Goal: Information Seeking & Learning: Check status

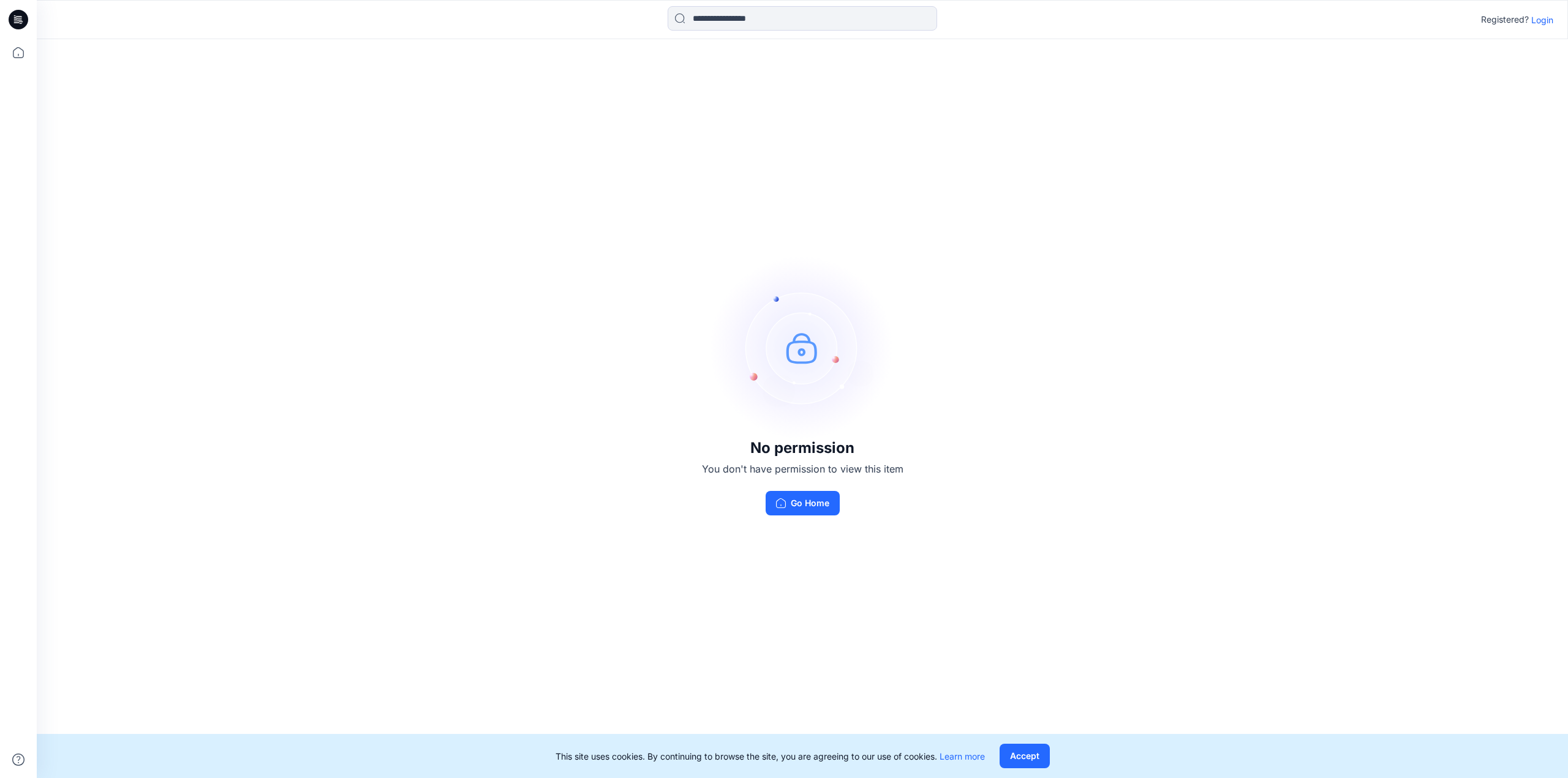
click at [1543, 18] on p "Login" at bounding box center [1542, 20] width 22 height 13
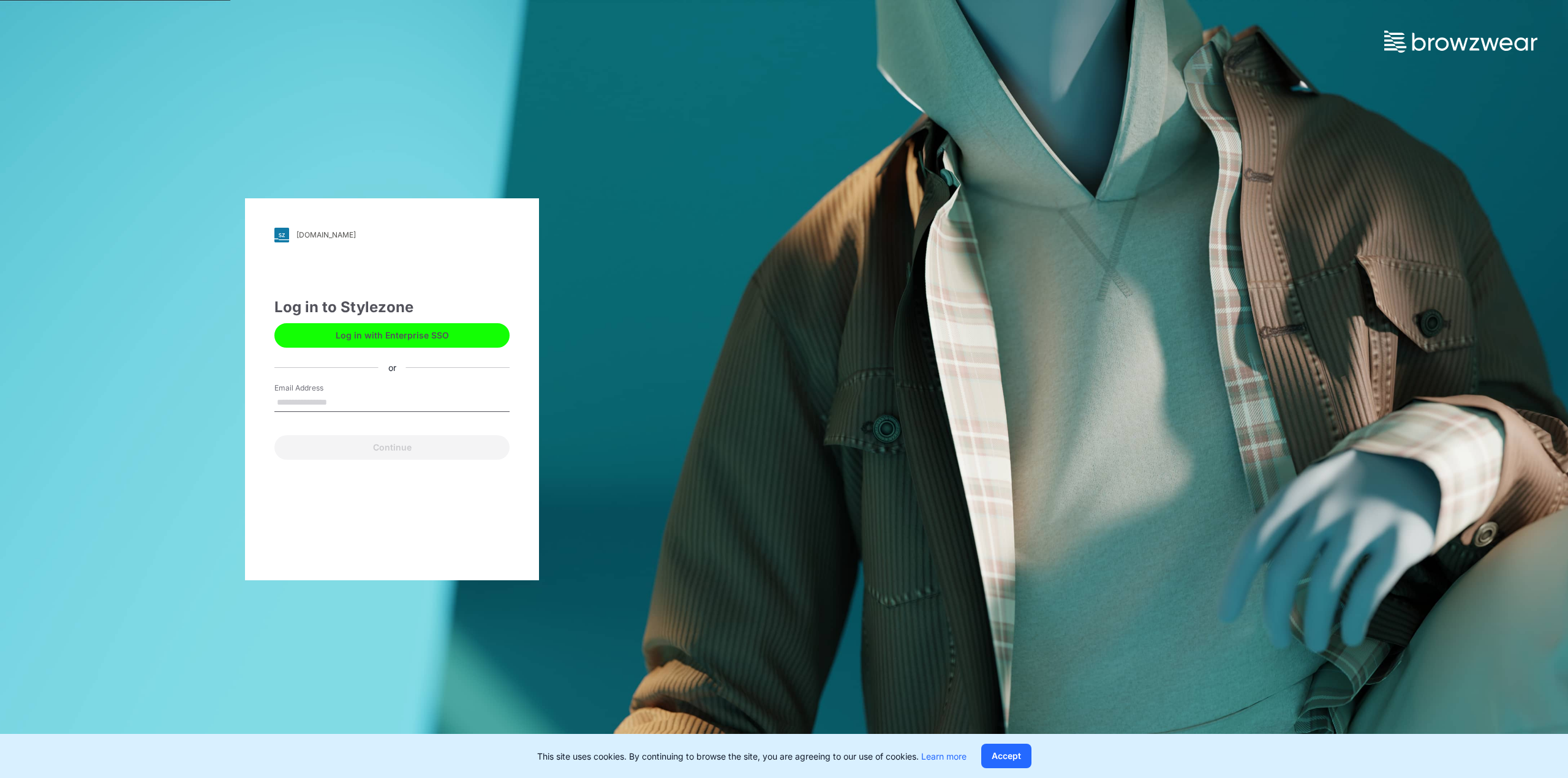
click at [378, 405] on input "Email Address" at bounding box center [392, 403] width 235 height 18
type input "**********"
click at [414, 452] on button "Continue" at bounding box center [392, 447] width 235 height 24
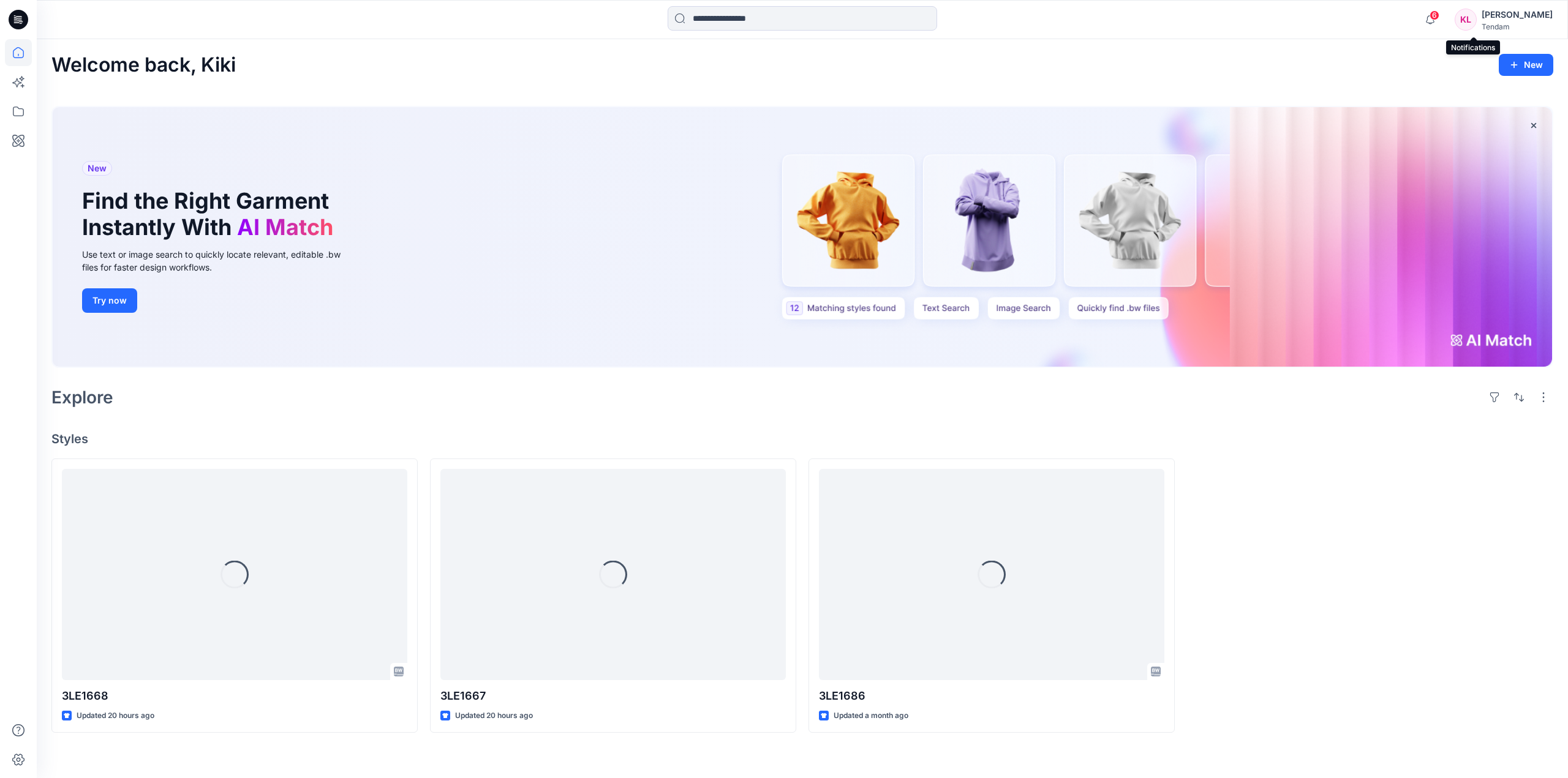
click at [1439, 15] on span "6" at bounding box center [1435, 15] width 10 height 10
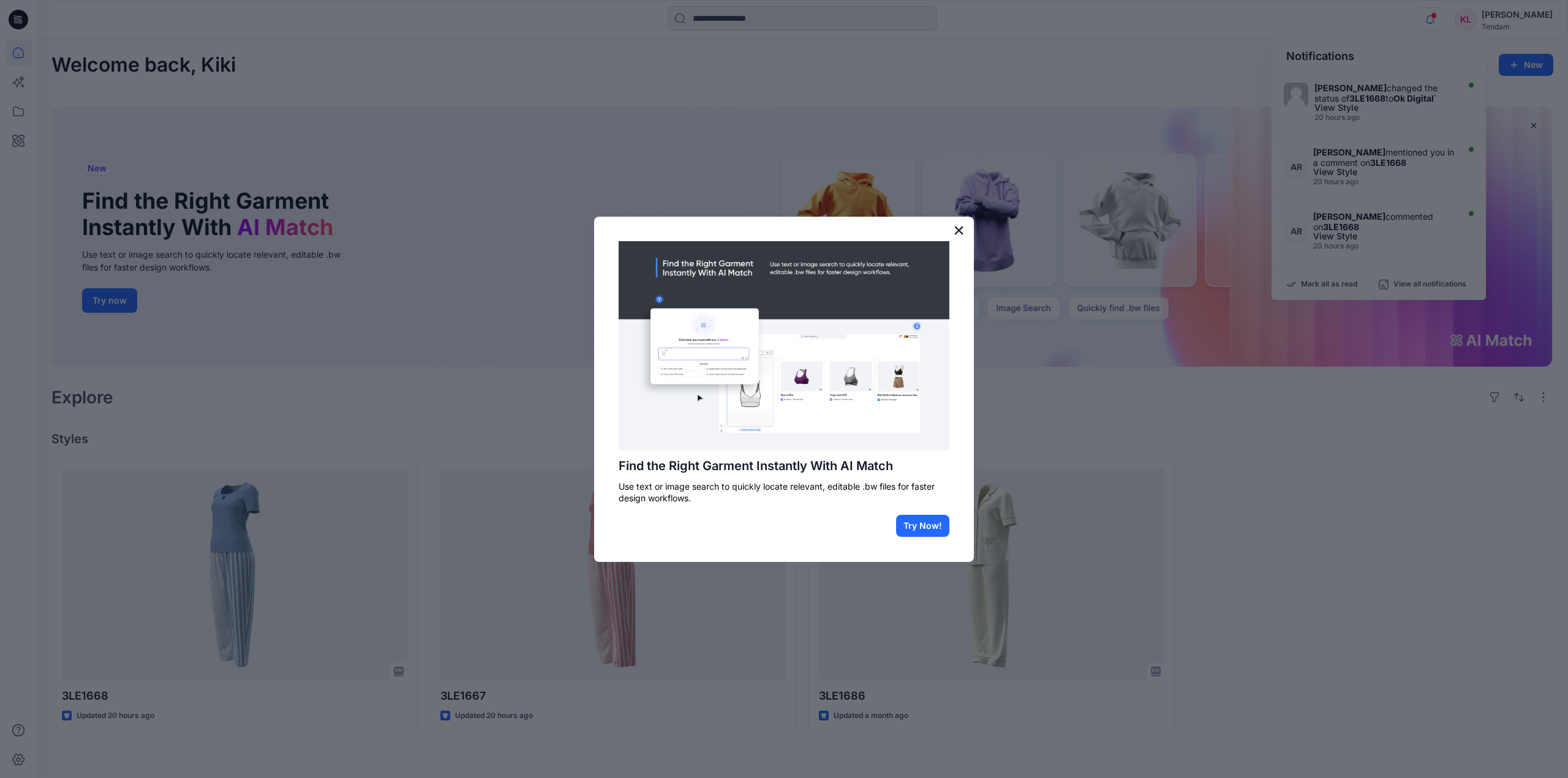
click at [956, 226] on button "×" at bounding box center [958, 230] width 12 height 20
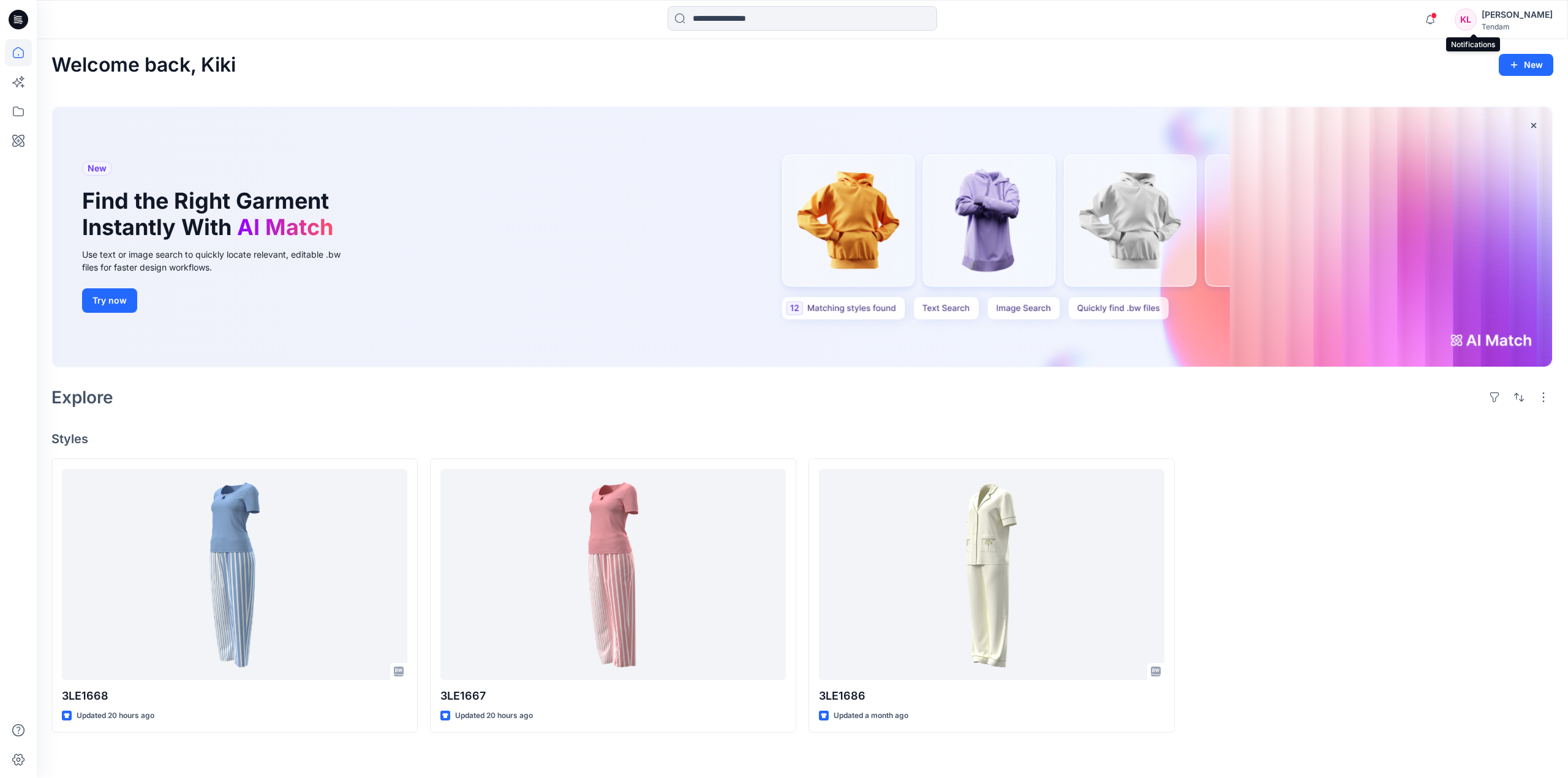
click at [1437, 16] on span at bounding box center [1433, 16] width 6 height 7
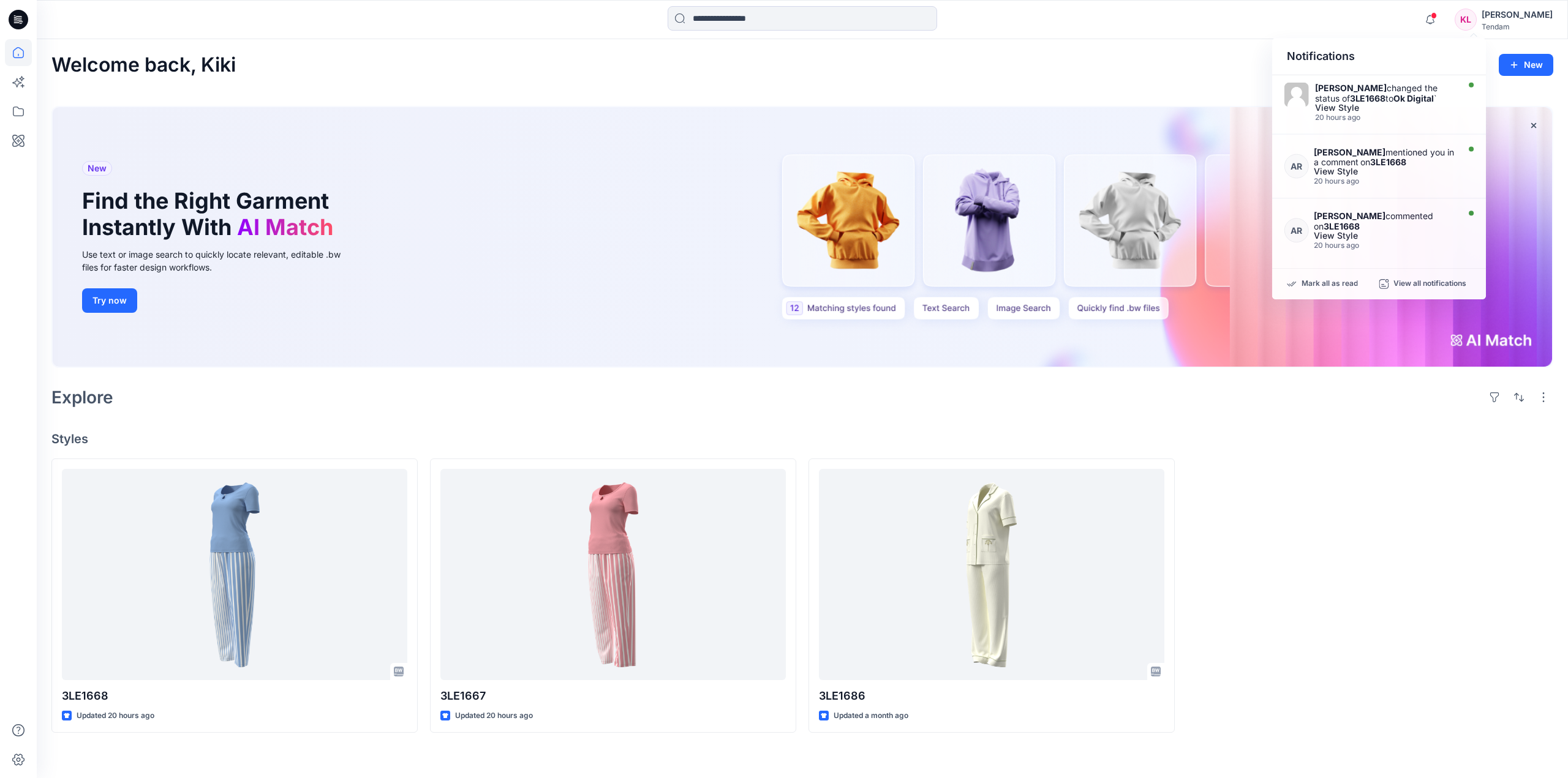
click at [1387, 498] on div at bounding box center [1370, 595] width 366 height 273
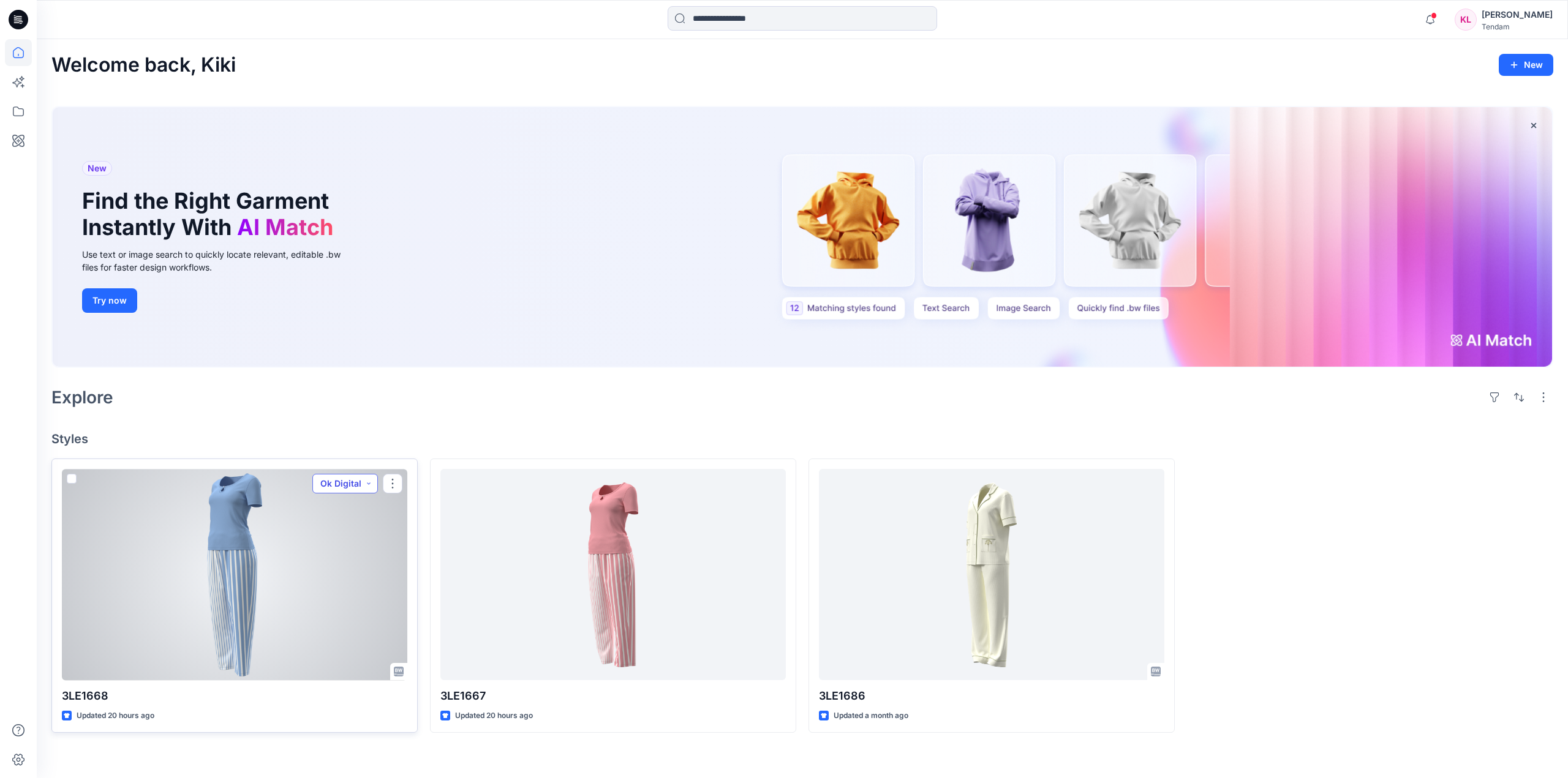
click at [369, 483] on button "Ok Digital" at bounding box center [345, 484] width 65 height 20
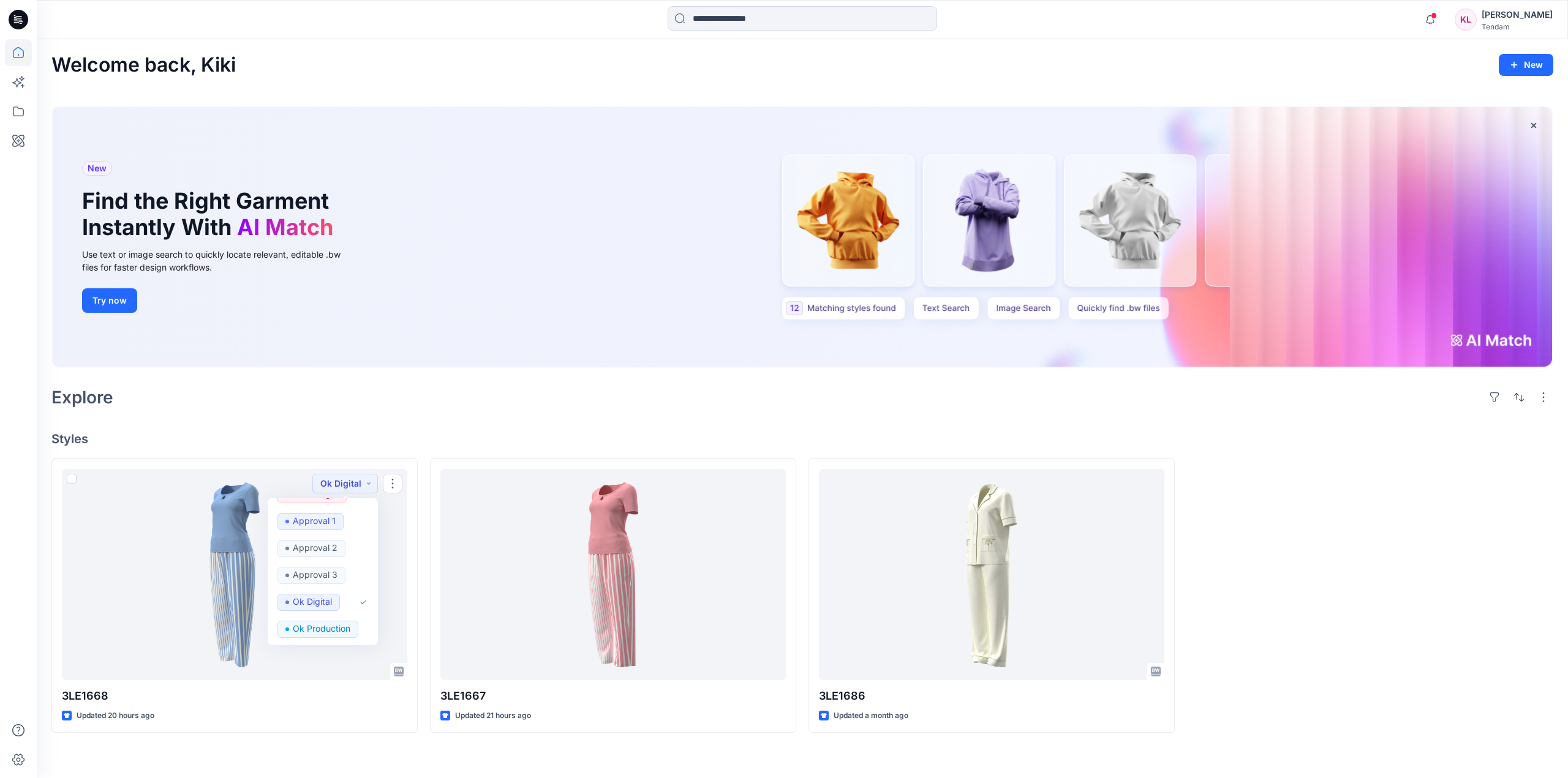
click at [544, 390] on div "Explore" at bounding box center [803, 397] width 1502 height 29
click at [1285, 535] on div at bounding box center [1370, 595] width 366 height 273
click at [1471, 582] on div at bounding box center [1370, 595] width 366 height 273
click at [1431, 16] on icon "button" at bounding box center [1431, 16] width 3 height 1
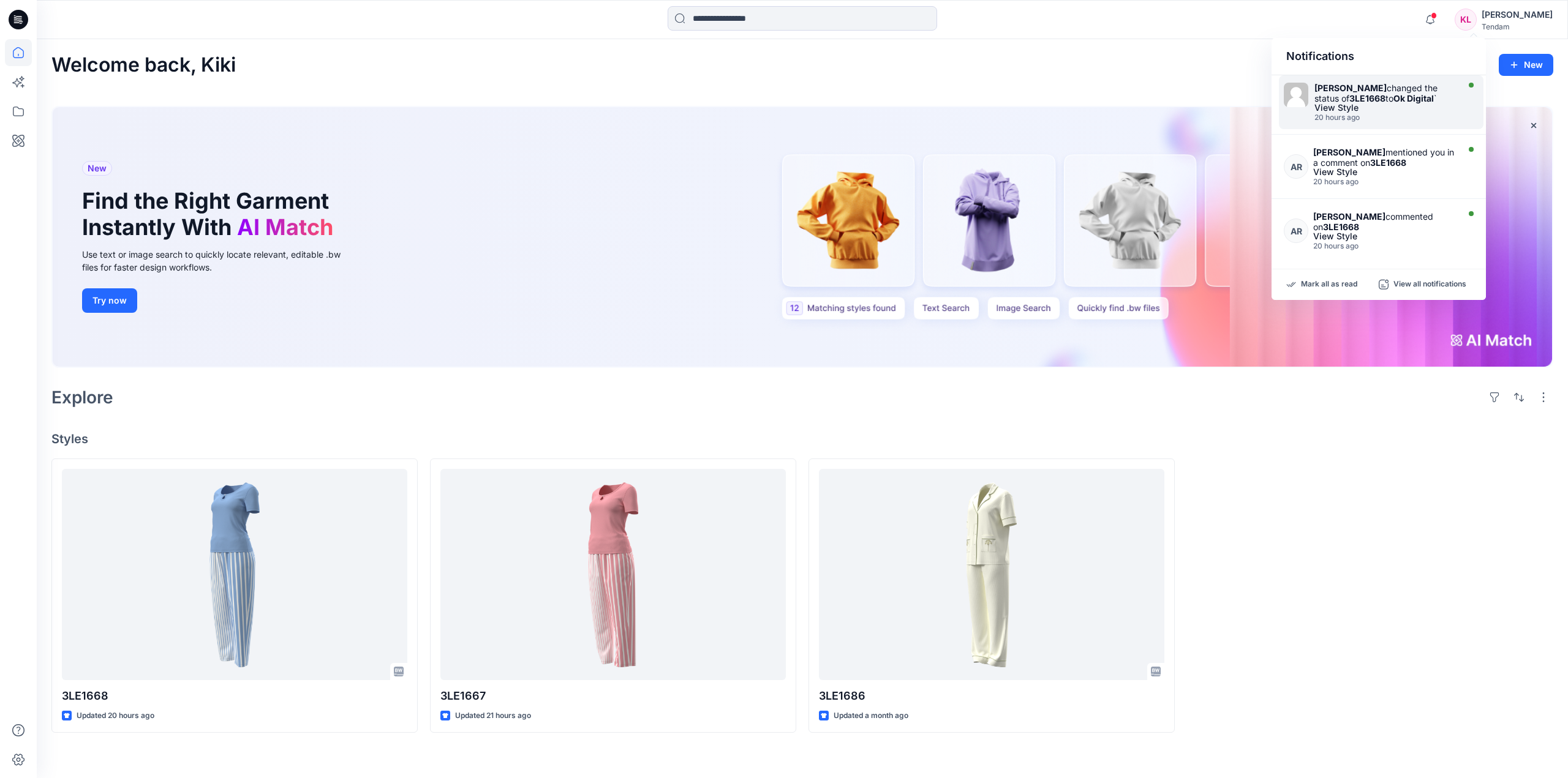
click at [1434, 86] on div "Ana Ruedabone changed the status of 3LE1668 to Ok Digital `" at bounding box center [1384, 93] width 141 height 21
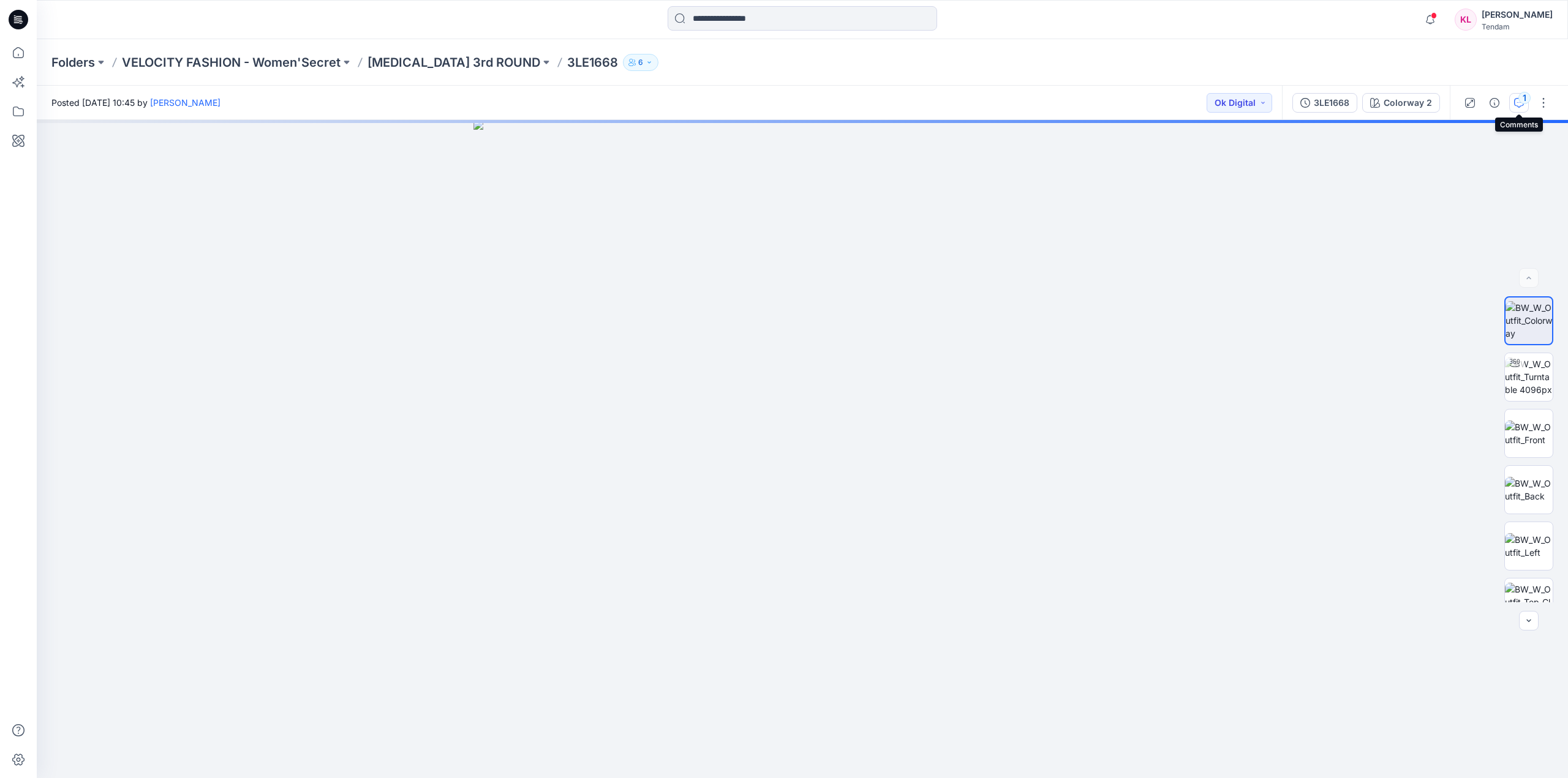
click at [1524, 103] on div "1" at bounding box center [1524, 98] width 12 height 12
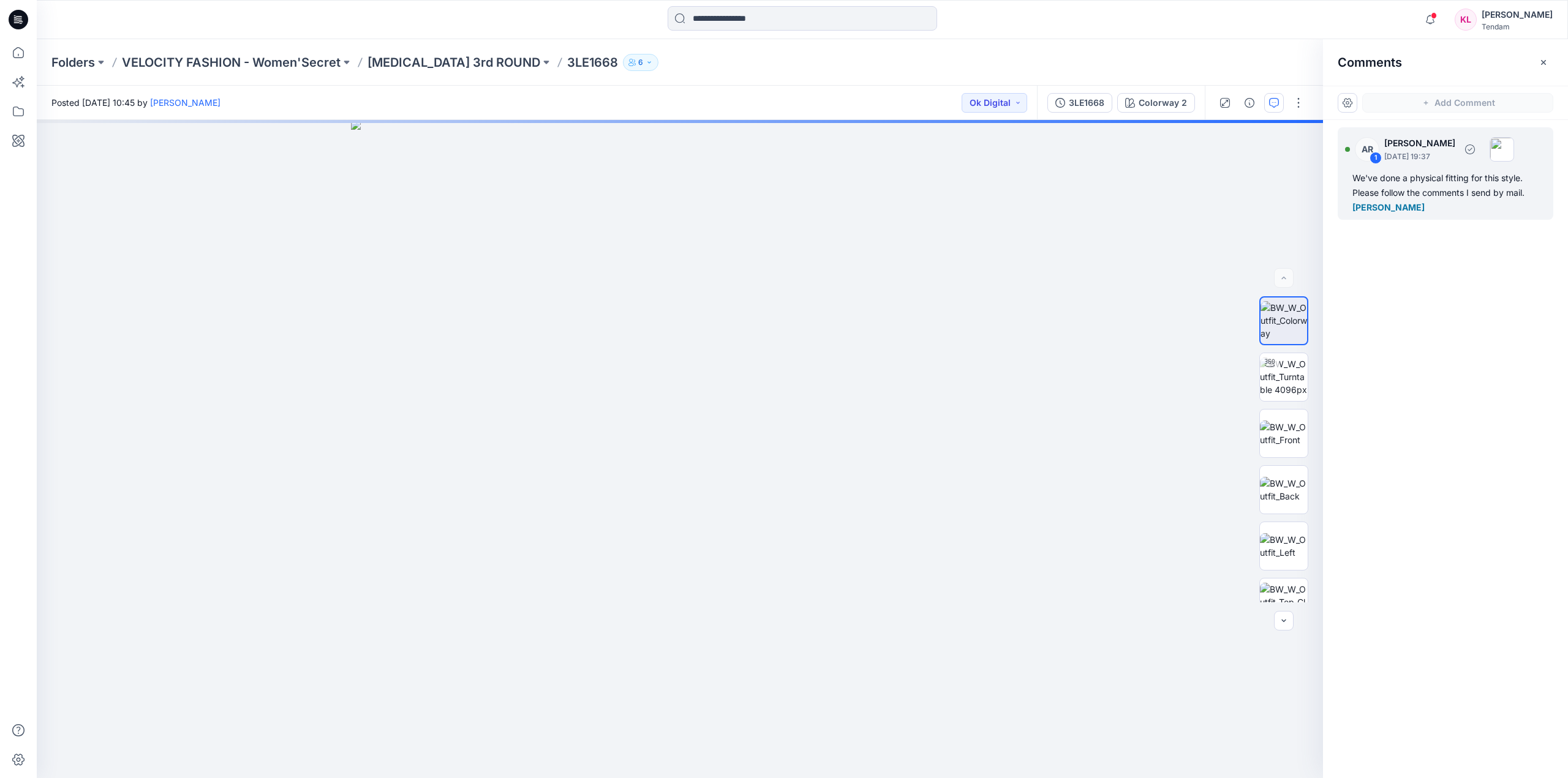
click at [1428, 140] on p "Ana Ruedabone" at bounding box center [1420, 143] width 71 height 15
click at [1431, 158] on p "October 10, 2025 19:37" at bounding box center [1420, 156] width 71 height 12
click at [1288, 386] on img at bounding box center [1284, 377] width 48 height 39
click at [1292, 439] on img at bounding box center [1284, 434] width 48 height 26
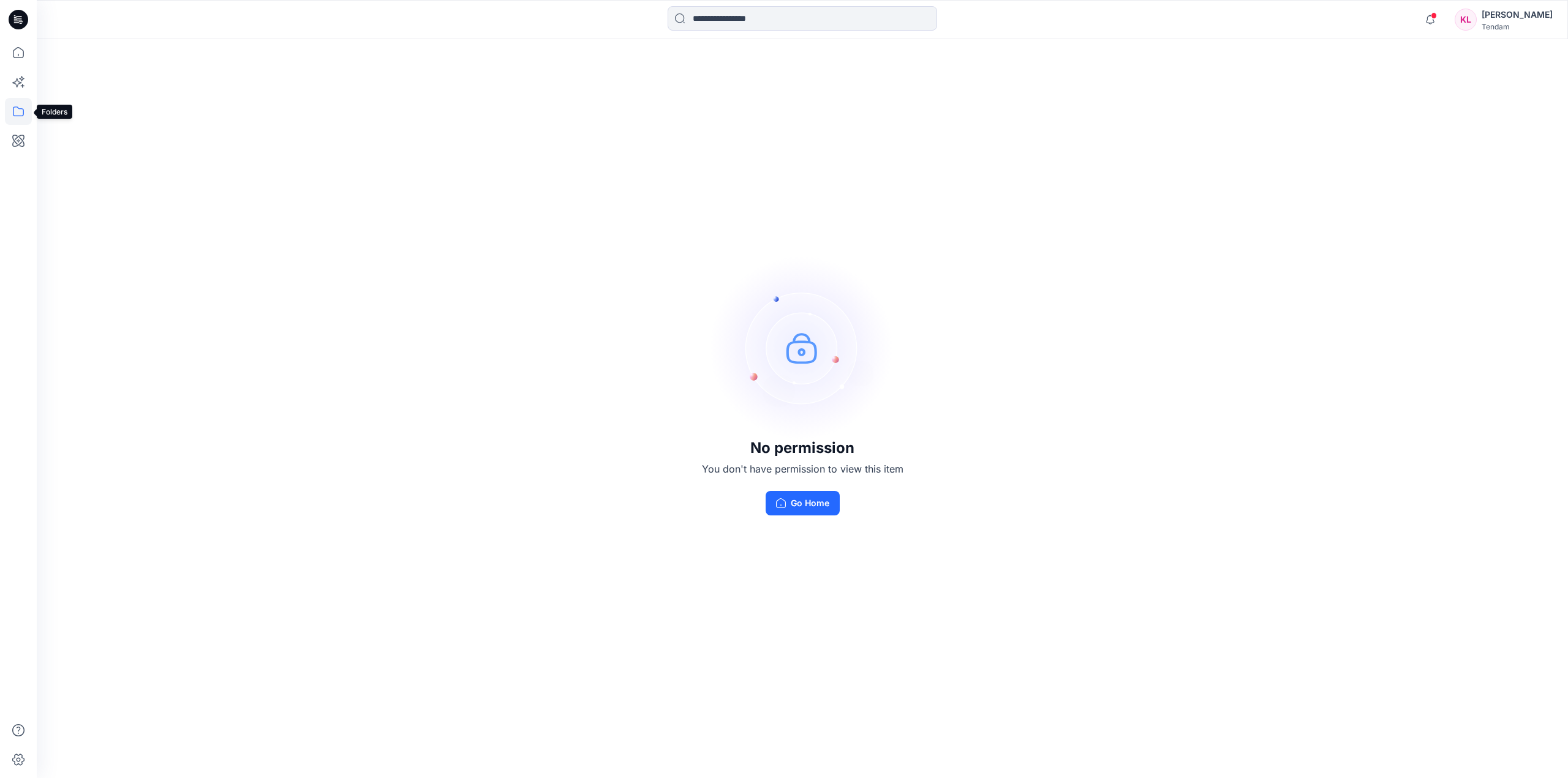
click at [23, 104] on icon at bounding box center [18, 112] width 27 height 27
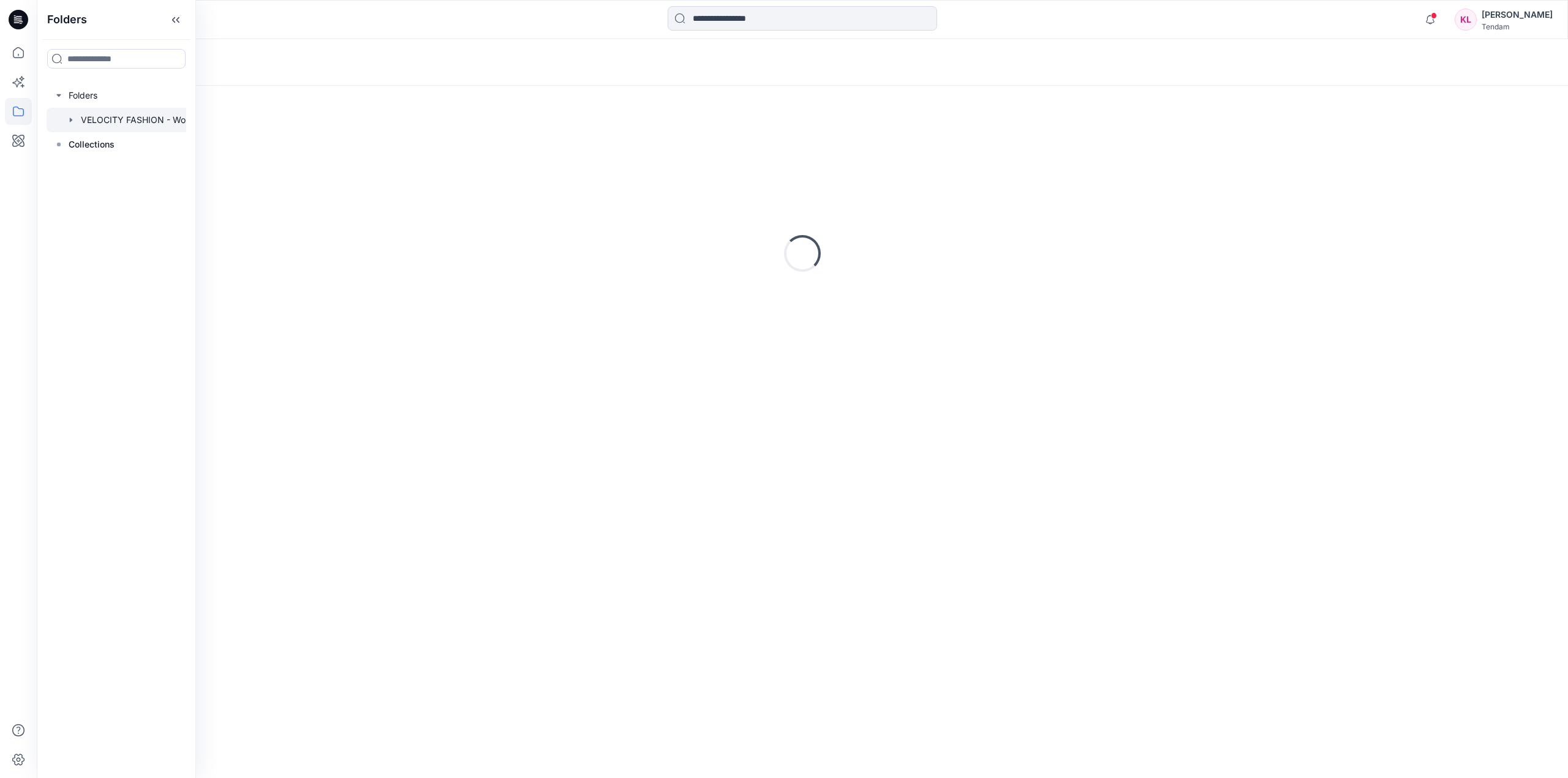
click at [161, 119] on div at bounding box center [132, 120] width 171 height 24
click at [294, 156] on p "[MEDICAL_DATA] 3rd ROUND" at bounding box center [233, 156] width 310 height 17
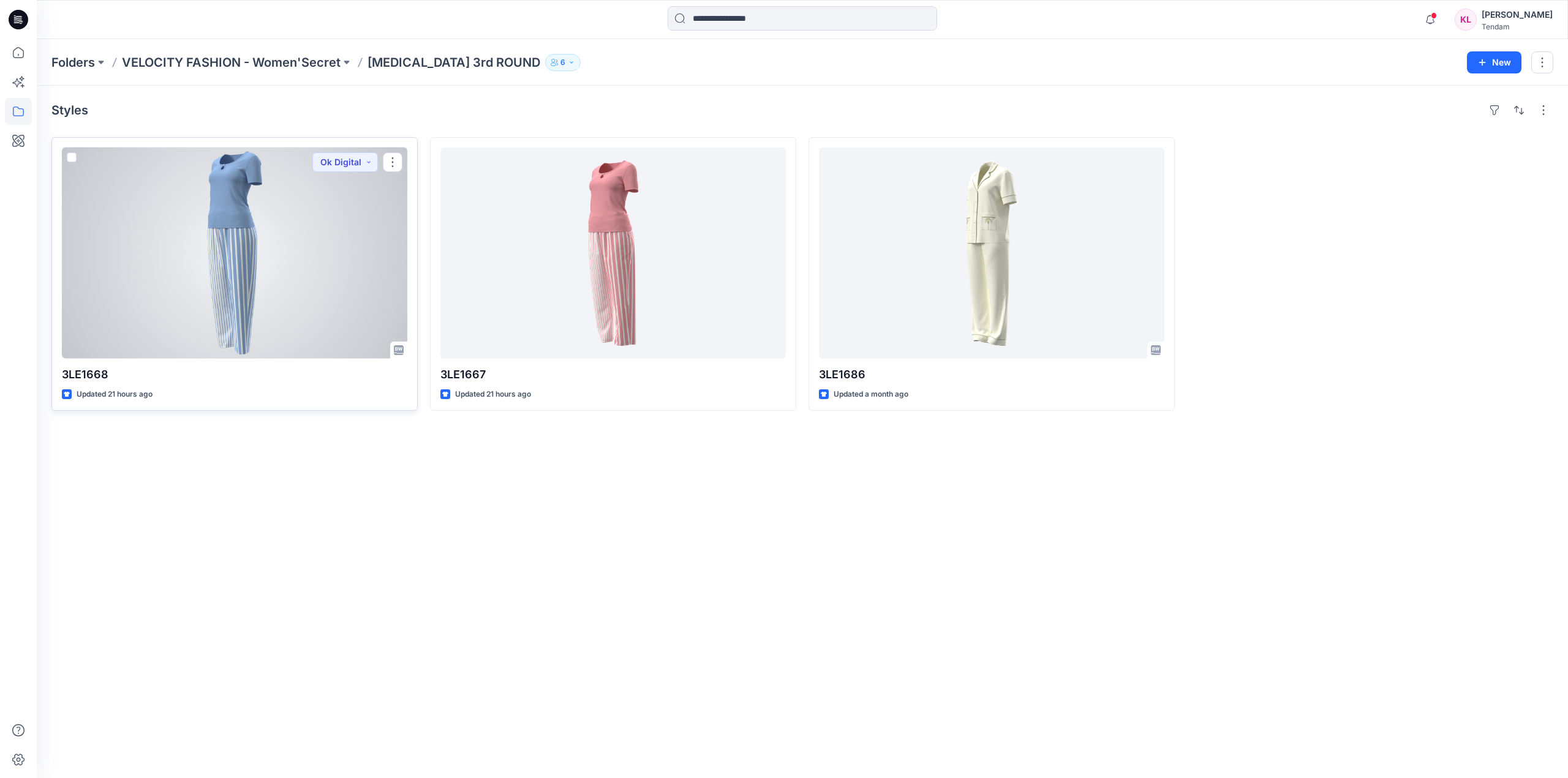
click at [255, 241] on div at bounding box center [235, 253] width 346 height 212
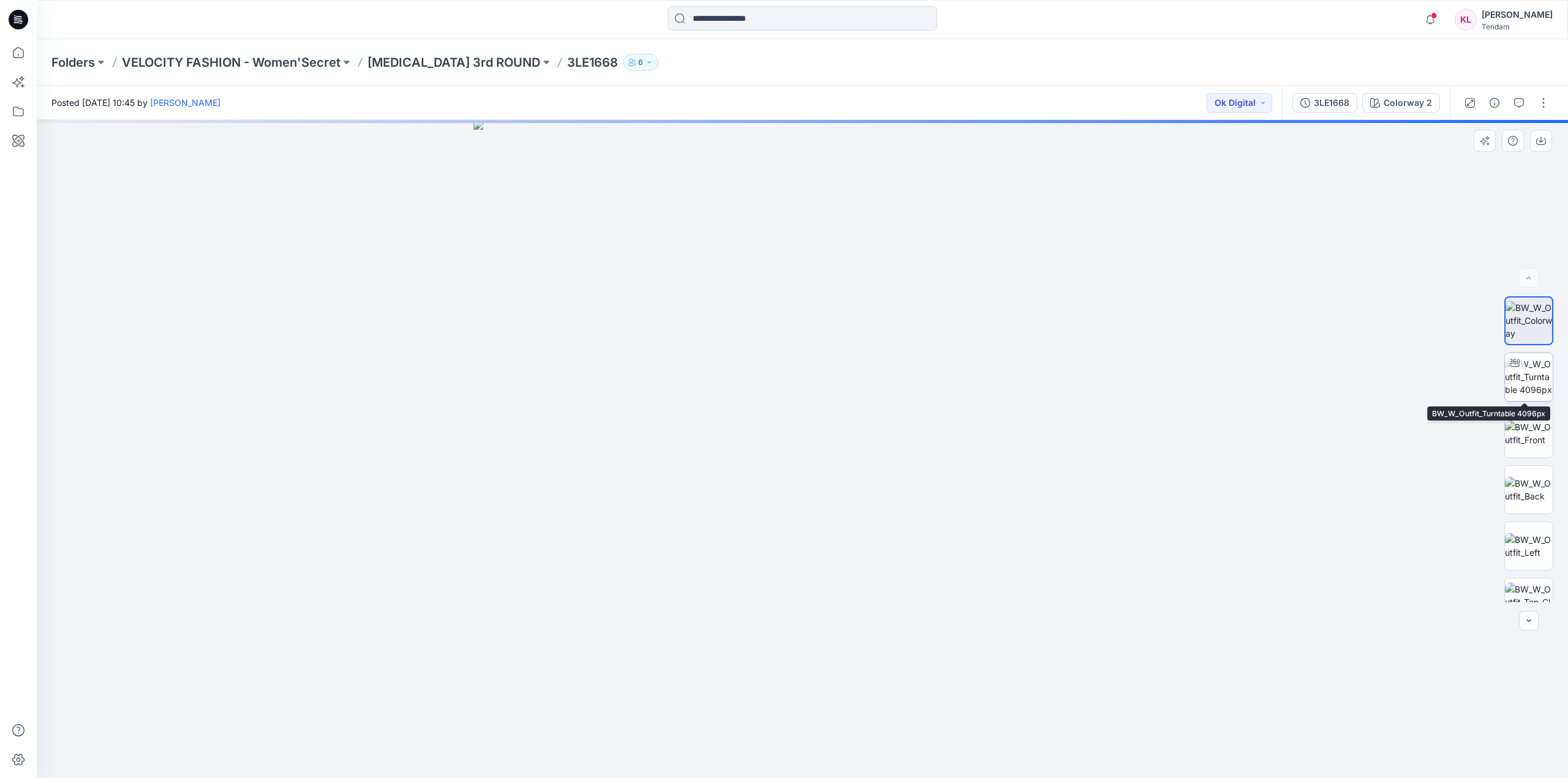
click at [1541, 386] on img at bounding box center [1529, 377] width 48 height 39
click at [1535, 442] on img at bounding box center [1529, 434] width 48 height 26
drag, startPoint x: 890, startPoint y: 370, endPoint x: 841, endPoint y: 400, distance: 57.5
click at [882, 471] on img at bounding box center [802, 442] width 1263 height 673
drag, startPoint x: 899, startPoint y: 538, endPoint x: 790, endPoint y: 335, distance: 230.4
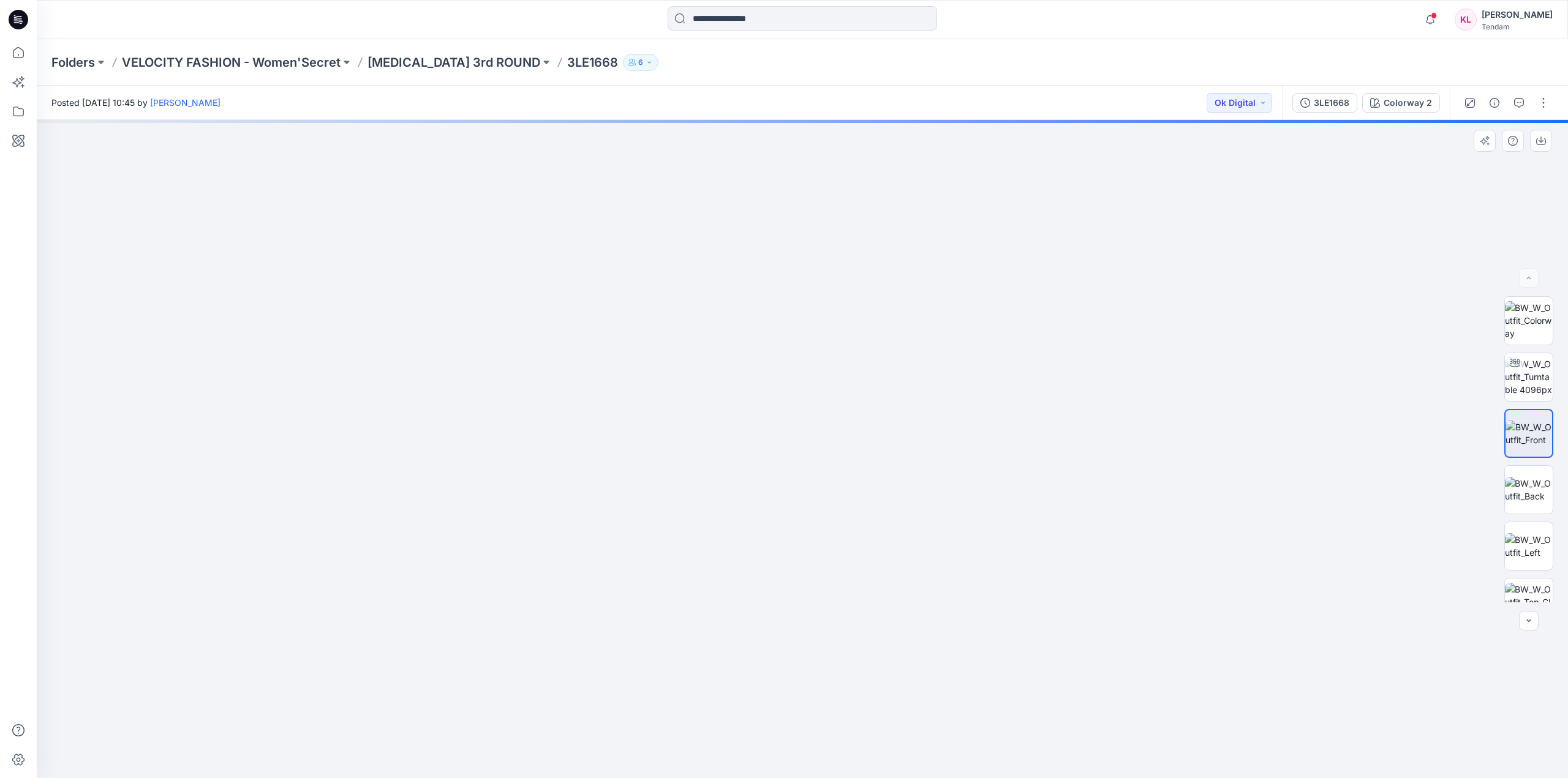
click at [790, 335] on img at bounding box center [786, 340] width 1565 height 876
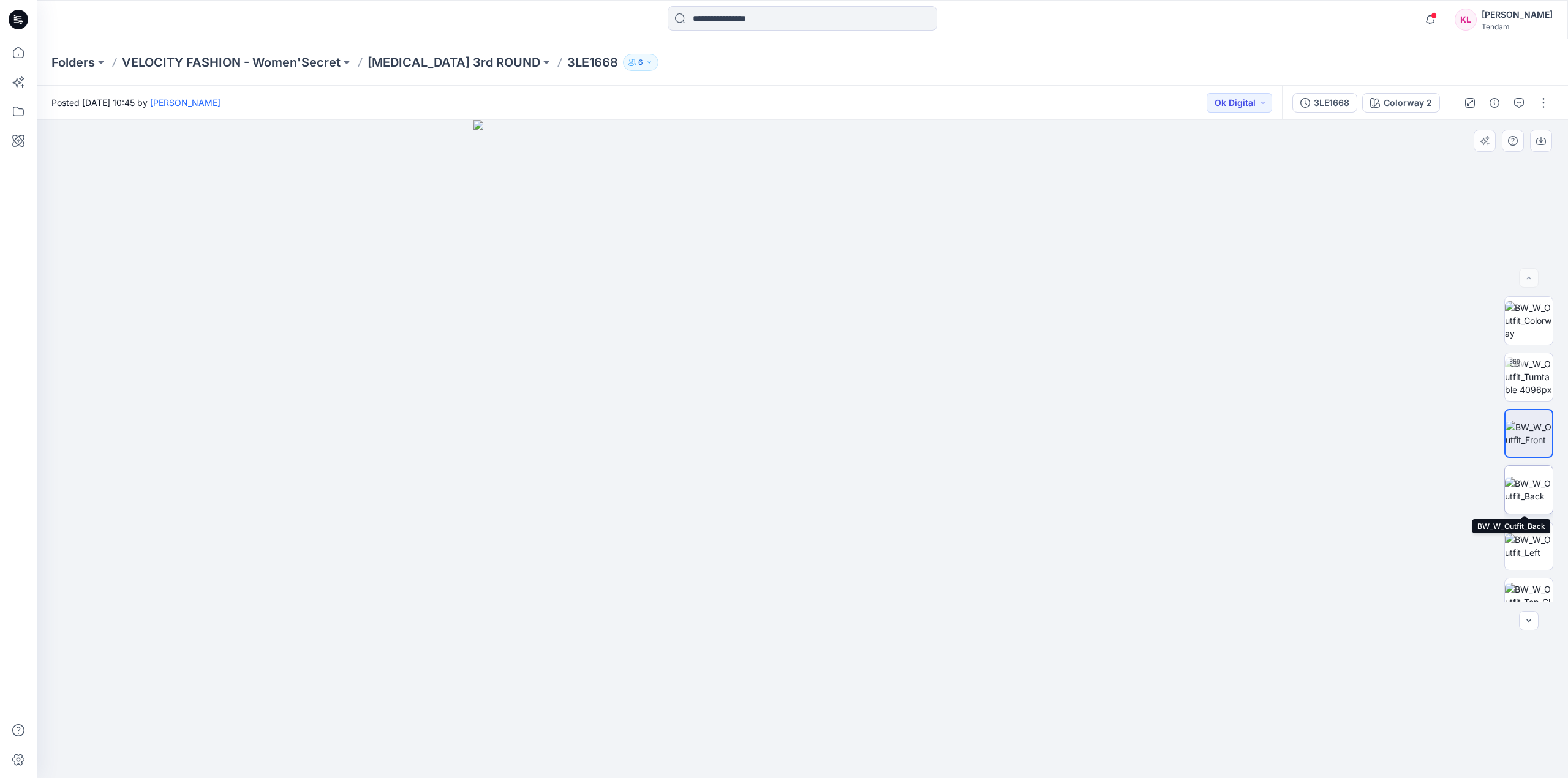
click at [1526, 495] on img at bounding box center [1529, 490] width 48 height 26
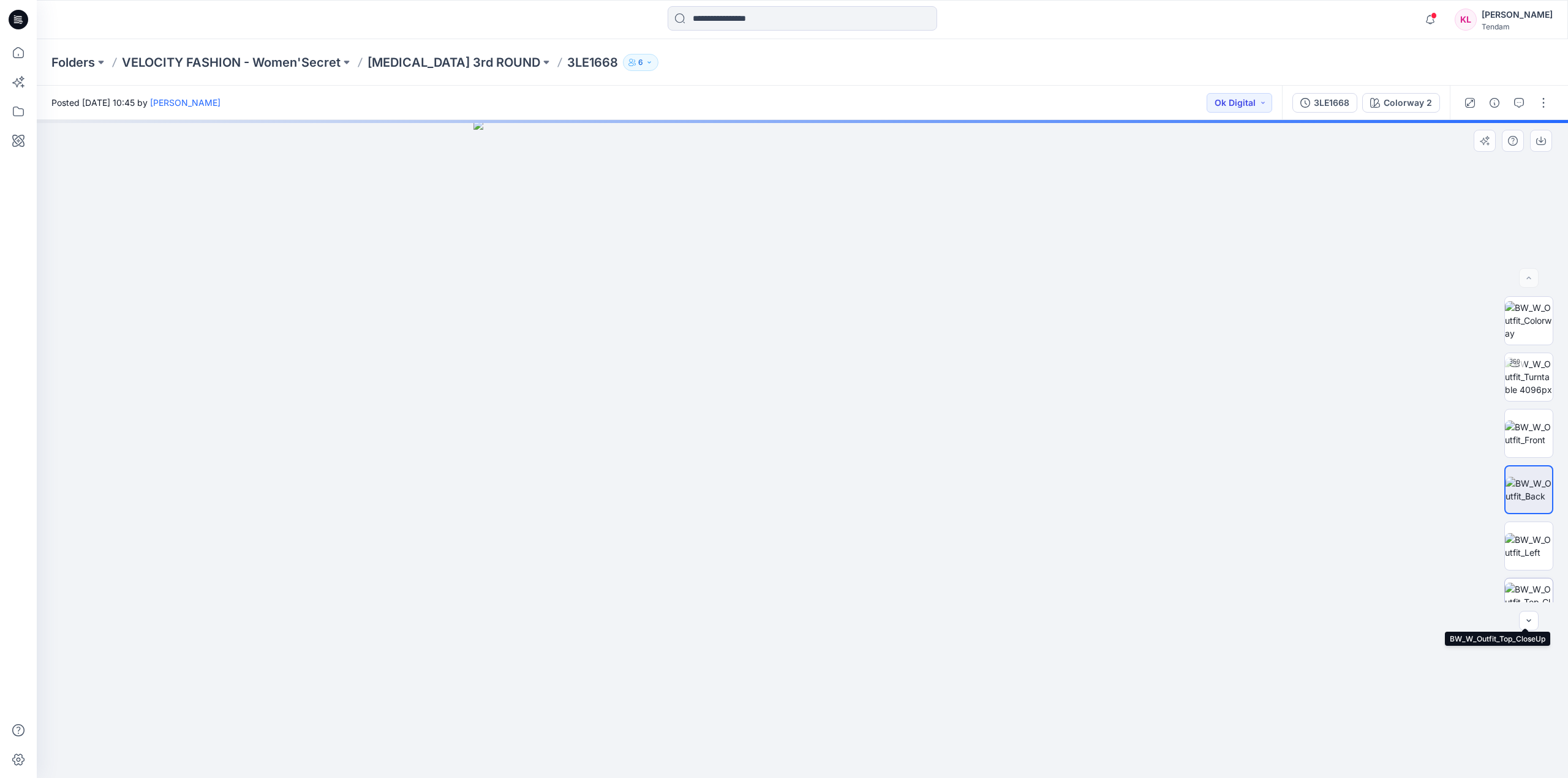
click at [1535, 598] on img at bounding box center [1529, 602] width 48 height 39
drag, startPoint x: 877, startPoint y: 346, endPoint x: 876, endPoint y: 239, distance: 107.0
click at [876, 239] on img at bounding box center [803, 449] width 658 height 658
click at [1000, 392] on img at bounding box center [803, 449] width 658 height 658
drag, startPoint x: 869, startPoint y: 569, endPoint x: 858, endPoint y: 285, distance: 284.2
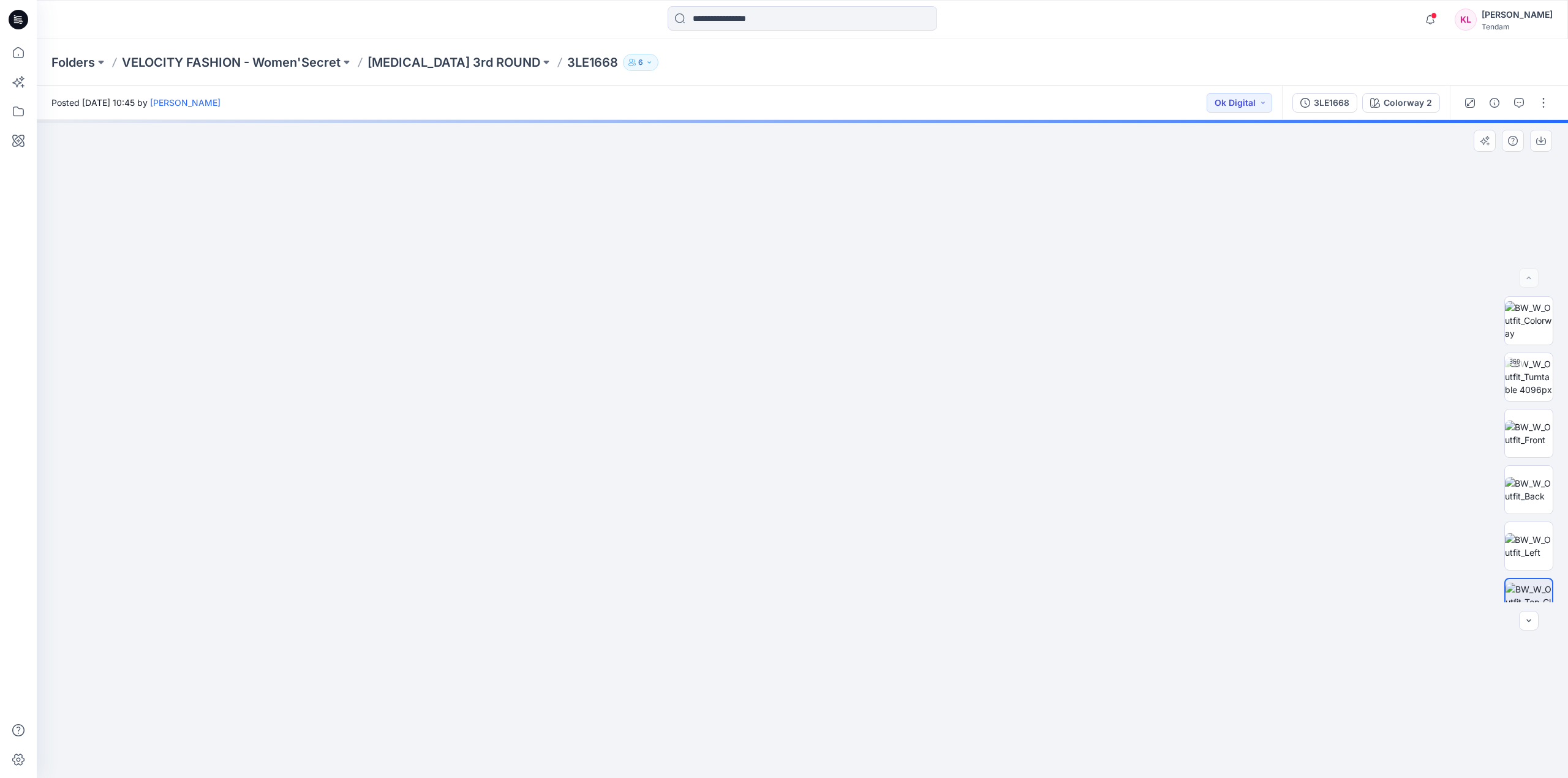
click at [858, 285] on img at bounding box center [802, 301] width 1414 height 955
click at [1532, 579] on img at bounding box center [1529, 577] width 48 height 39
drag, startPoint x: 878, startPoint y: 288, endPoint x: 886, endPoint y: 362, distance: 74.4
click at [883, 362] on img at bounding box center [803, 449] width 658 height 658
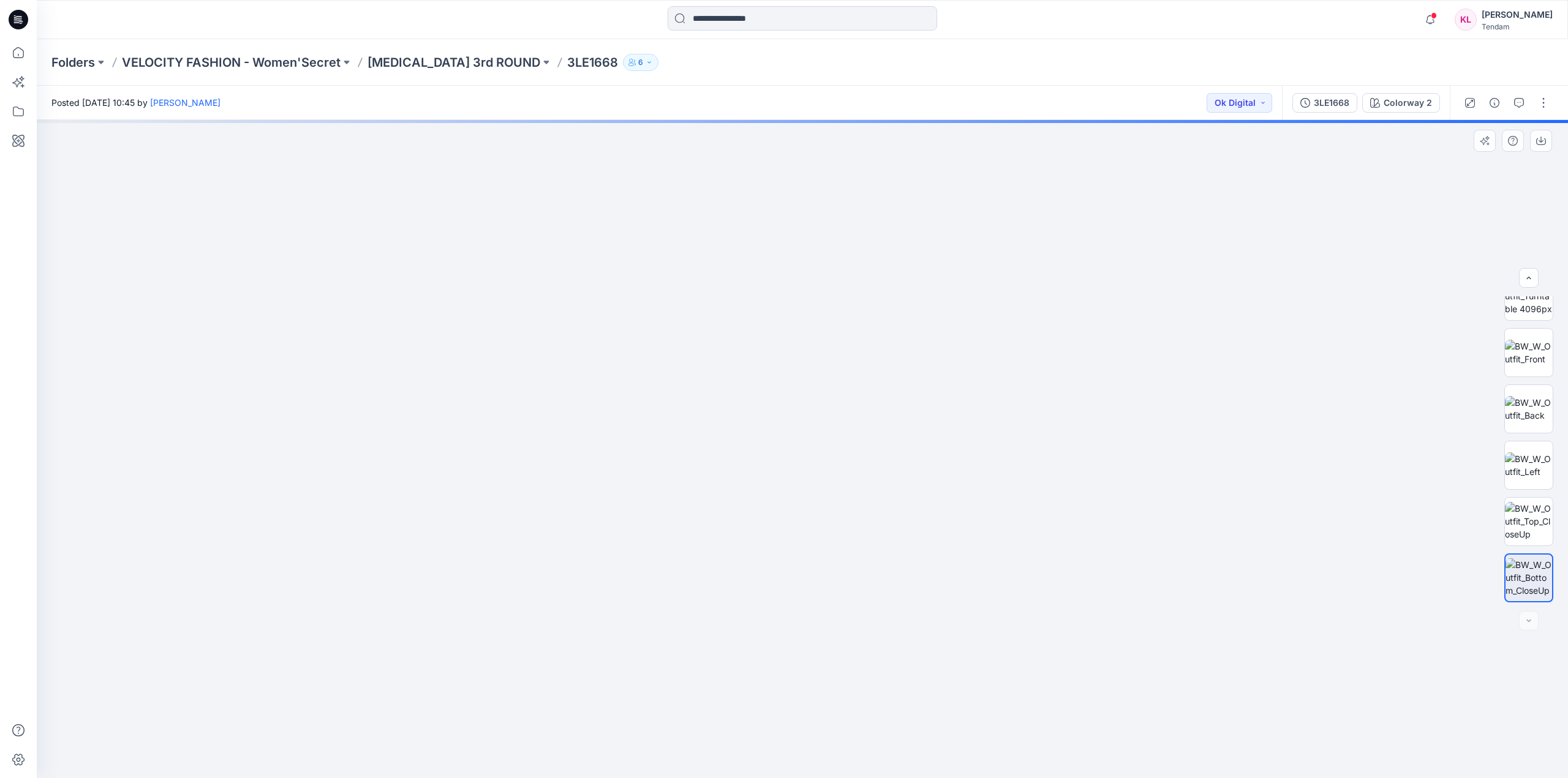
drag, startPoint x: 867, startPoint y: 275, endPoint x: 874, endPoint y: 296, distance: 22.1
click at [869, 296] on img at bounding box center [803, 299] width 961 height 960
drag, startPoint x: 858, startPoint y: 378, endPoint x: 852, endPoint y: 475, distance: 97.2
click at [1531, 379] on img at bounding box center [1529, 377] width 48 height 39
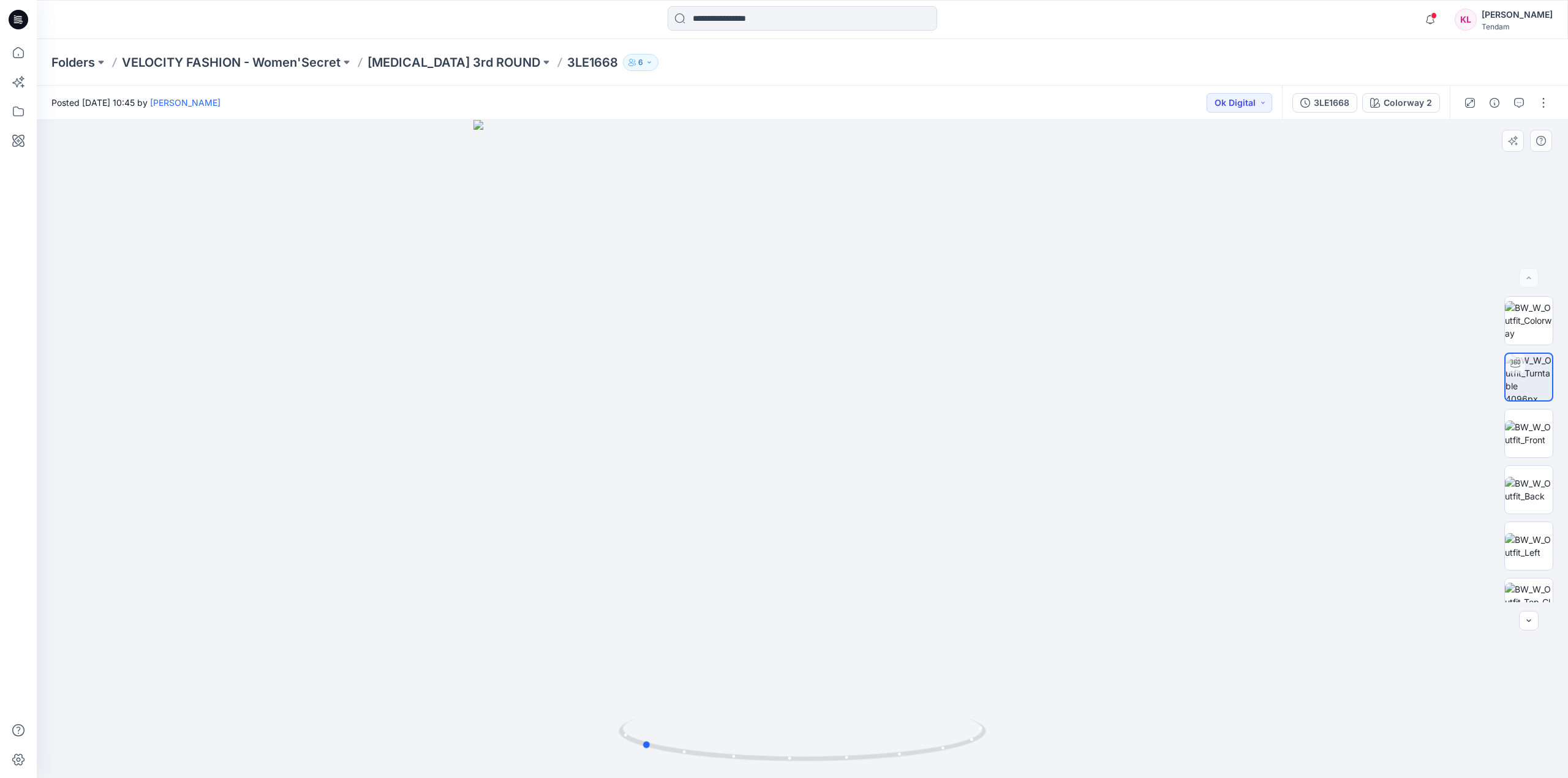
drag, startPoint x: 829, startPoint y: 764, endPoint x: 1030, endPoint y: 731, distance: 203.7
click at [1038, 741] on div at bounding box center [802, 449] width 1531 height 658
drag, startPoint x: 824, startPoint y: 270, endPoint x: 835, endPoint y: 601, distance: 331.2
click at [835, 604] on img at bounding box center [802, 283] width 1414 height 992
drag, startPoint x: 672, startPoint y: 754, endPoint x: 889, endPoint y: 758, distance: 217.0
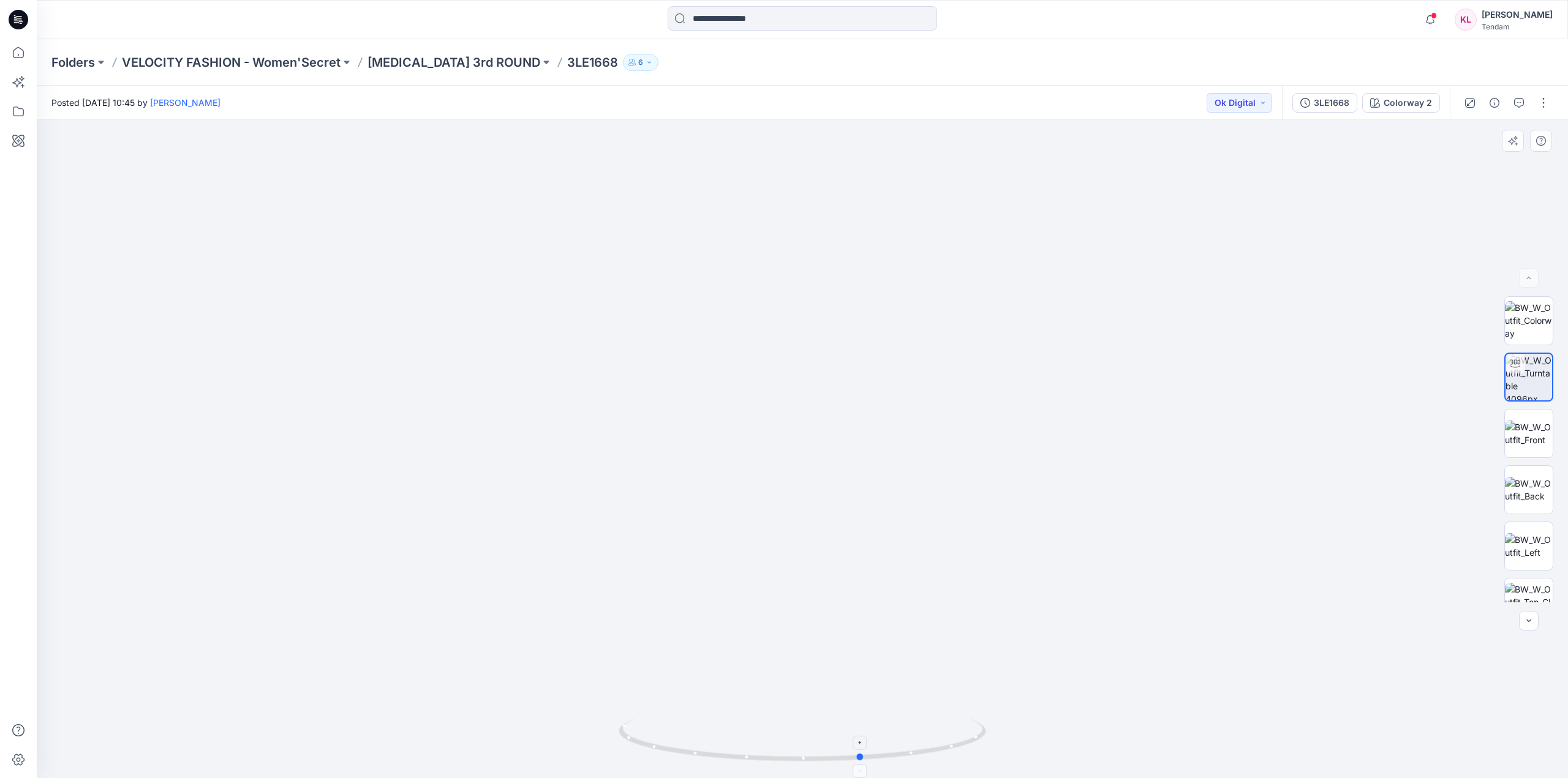
click at [889, 758] on icon at bounding box center [803, 742] width 371 height 46
drag, startPoint x: 897, startPoint y: 707, endPoint x: 888, endPoint y: 418, distance: 289.1
click at [888, 418] on img at bounding box center [793, 286] width 2169 height 985
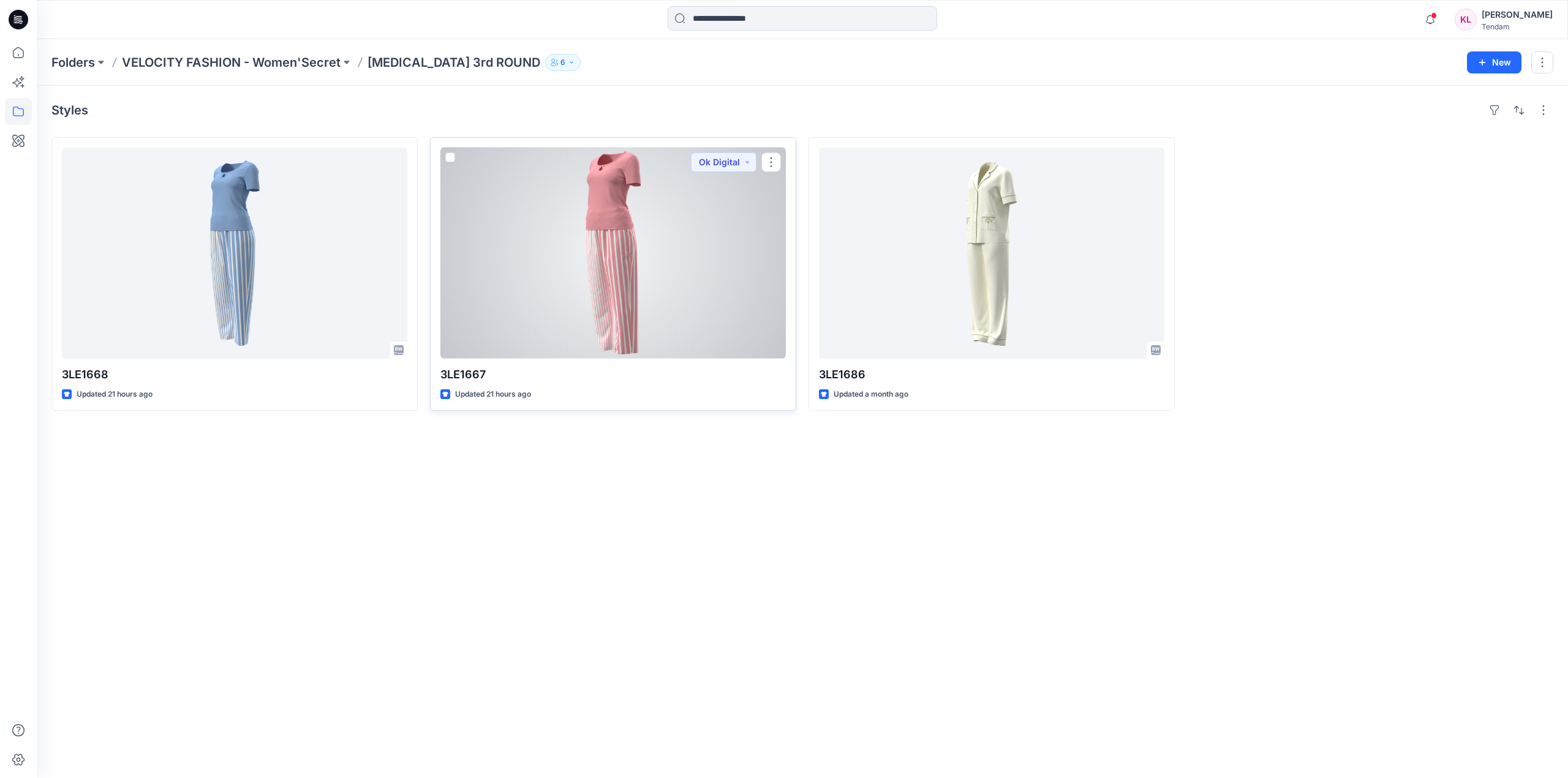
click at [729, 282] on div at bounding box center [613, 253] width 346 height 212
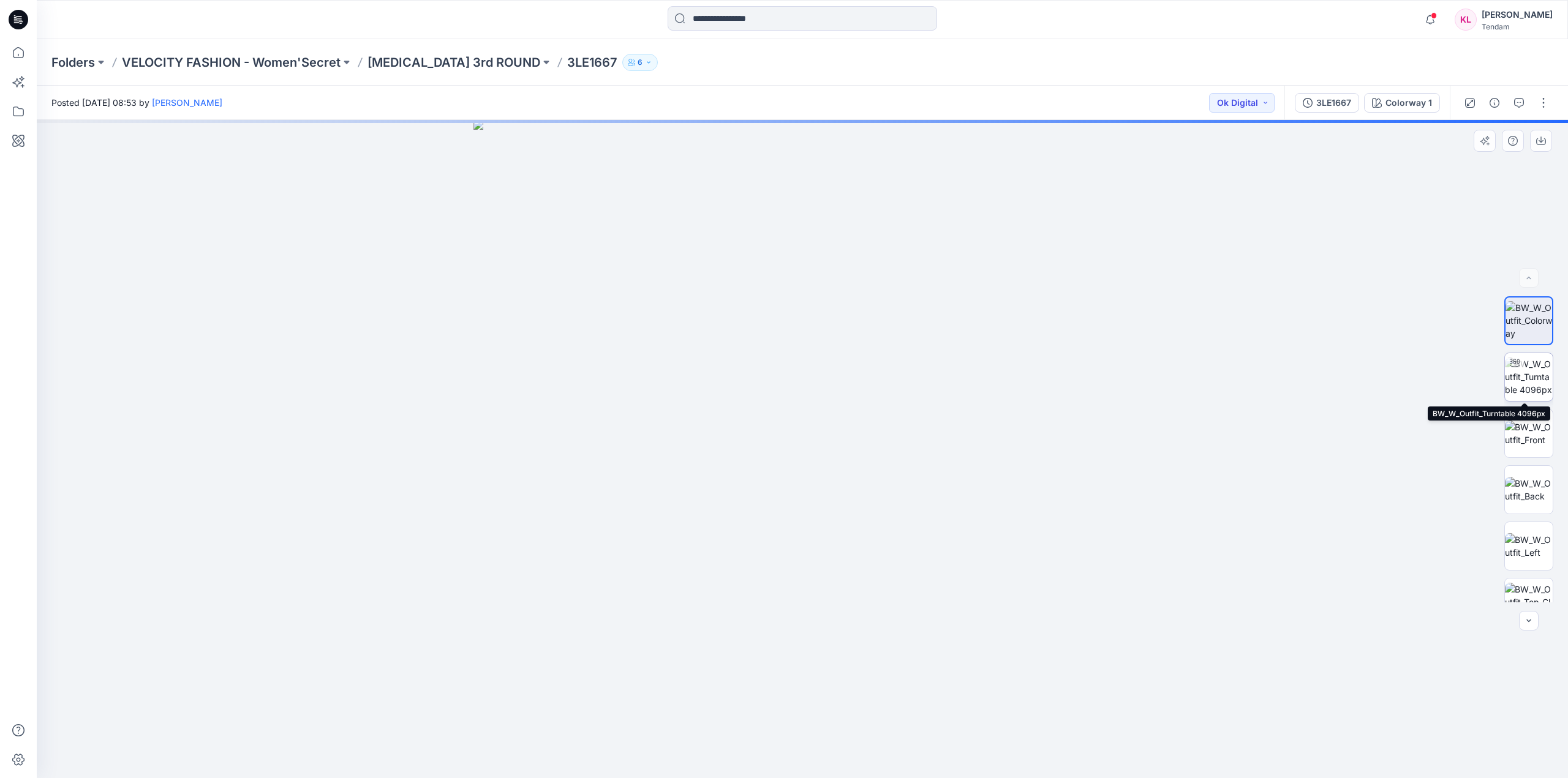
click at [1532, 380] on img at bounding box center [1529, 377] width 48 height 39
drag, startPoint x: 844, startPoint y: 362, endPoint x: 831, endPoint y: 479, distance: 117.7
click at [831, 479] on img at bounding box center [802, 344] width 1414 height 867
drag, startPoint x: 858, startPoint y: 513, endPoint x: 855, endPoint y: 314, distance: 199.0
click at [855, 314] on img at bounding box center [799, 265] width 1716 height 1025
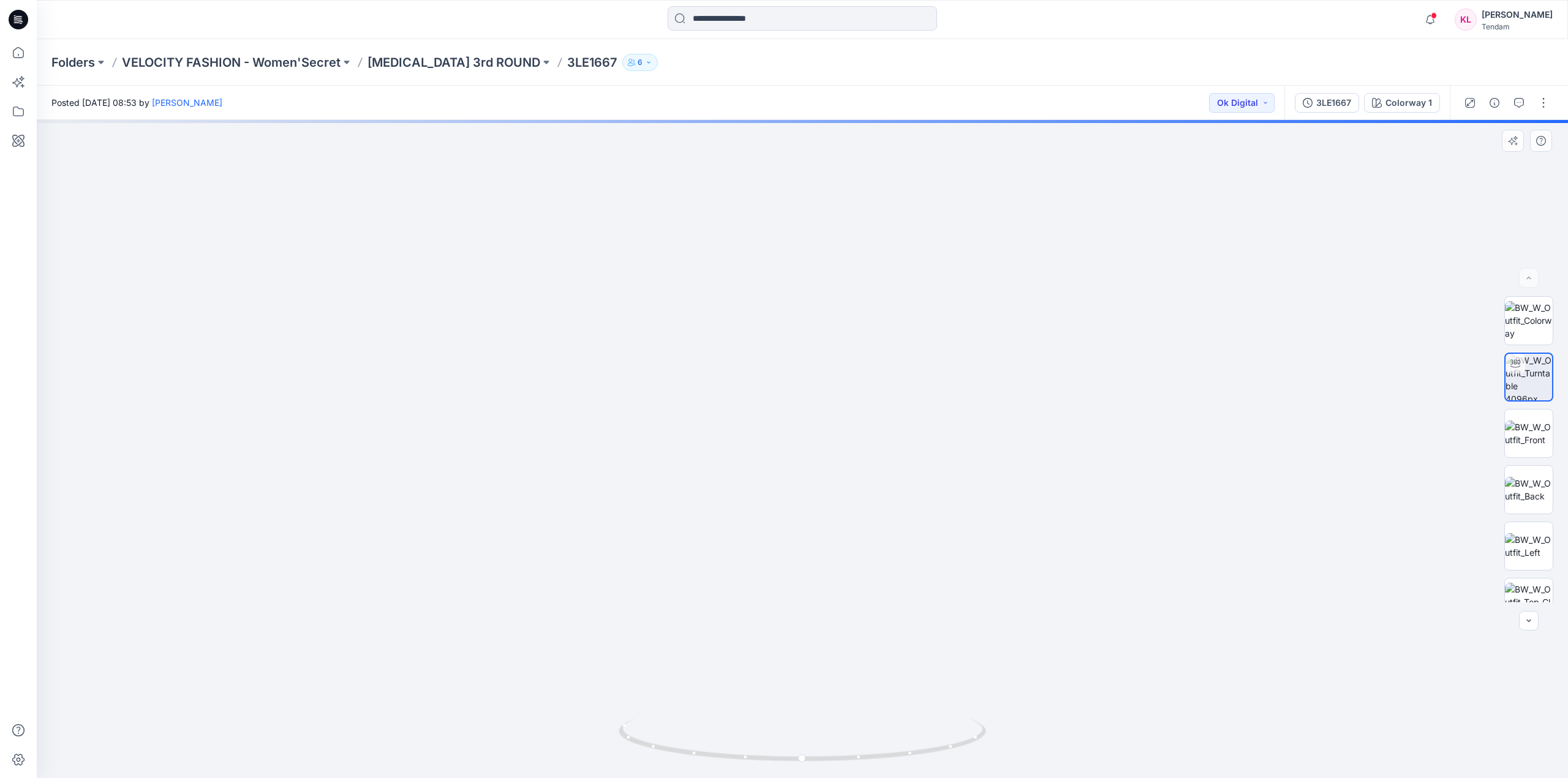
drag, startPoint x: 855, startPoint y: 314, endPoint x: 850, endPoint y: 382, distance: 68.2
click at [850, 382] on img at bounding box center [833, 304] width 1716 height 947
drag, startPoint x: 836, startPoint y: 224, endPoint x: 836, endPoint y: 356, distance: 132.0
click at [836, 356] on img at bounding box center [803, 253] width 2509 height 1049
click at [1522, 433] on img at bounding box center [1529, 434] width 48 height 26
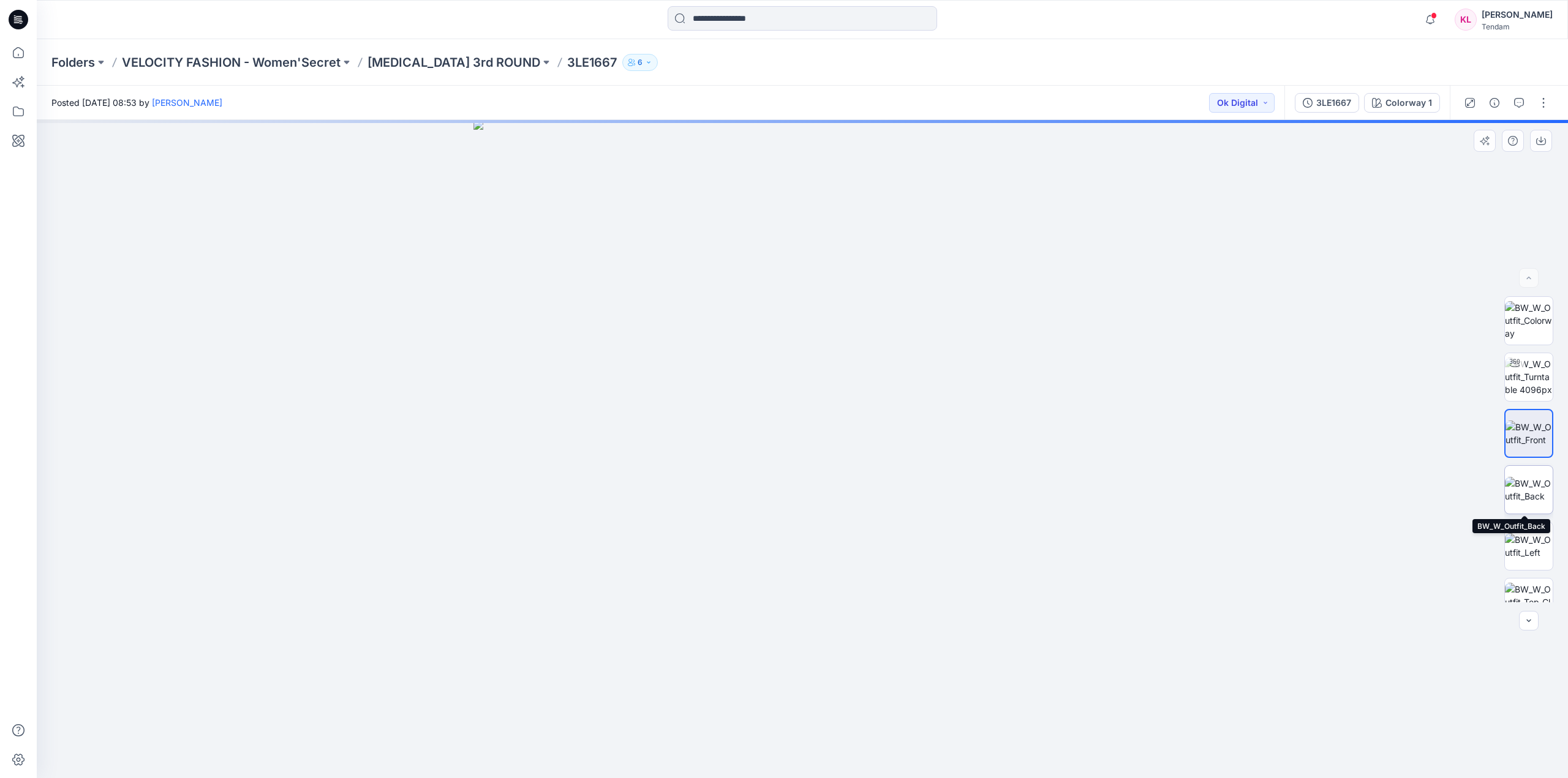
click at [1524, 488] on img at bounding box center [1529, 490] width 48 height 26
click at [1528, 380] on img at bounding box center [1529, 377] width 48 height 39
drag, startPoint x: 813, startPoint y: 764, endPoint x: 901, endPoint y: 767, distance: 88.1
click at [901, 767] on div at bounding box center [802, 449] width 1531 height 658
drag, startPoint x: 901, startPoint y: 767, endPoint x: 844, endPoint y: 775, distance: 57.6
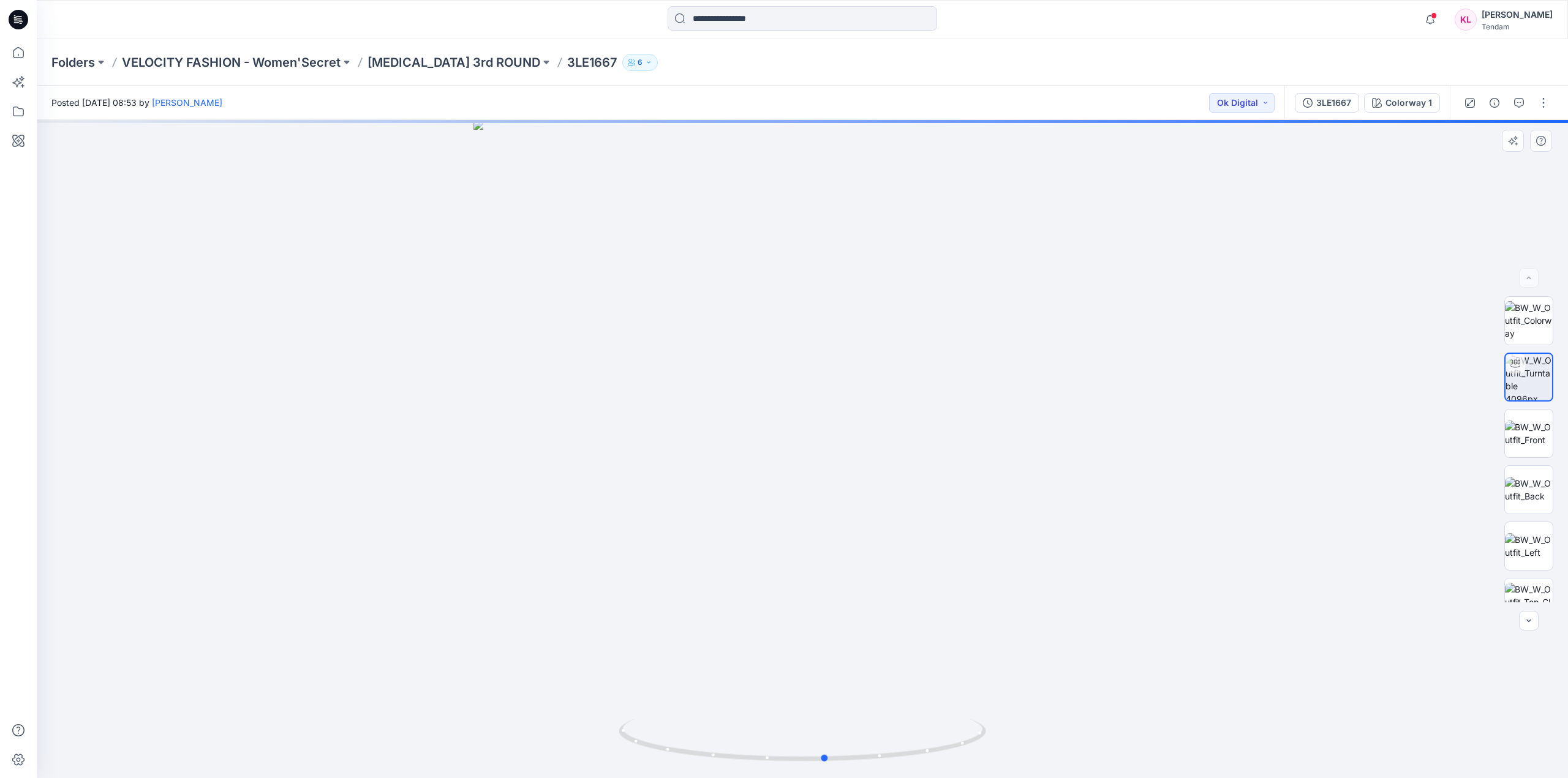
click at [842, 778] on html "Notifications Ana Ruedabone changed the status of 3LE1668 to Ok Digital ` View …" at bounding box center [784, 389] width 1568 height 778
drag, startPoint x: 858, startPoint y: 684, endPoint x: 858, endPoint y: 356, distance: 328.0
click at [858, 356] on img at bounding box center [802, 102] width 1414 height 1353
drag, startPoint x: 903, startPoint y: 354, endPoint x: 908, endPoint y: 577, distance: 223.1
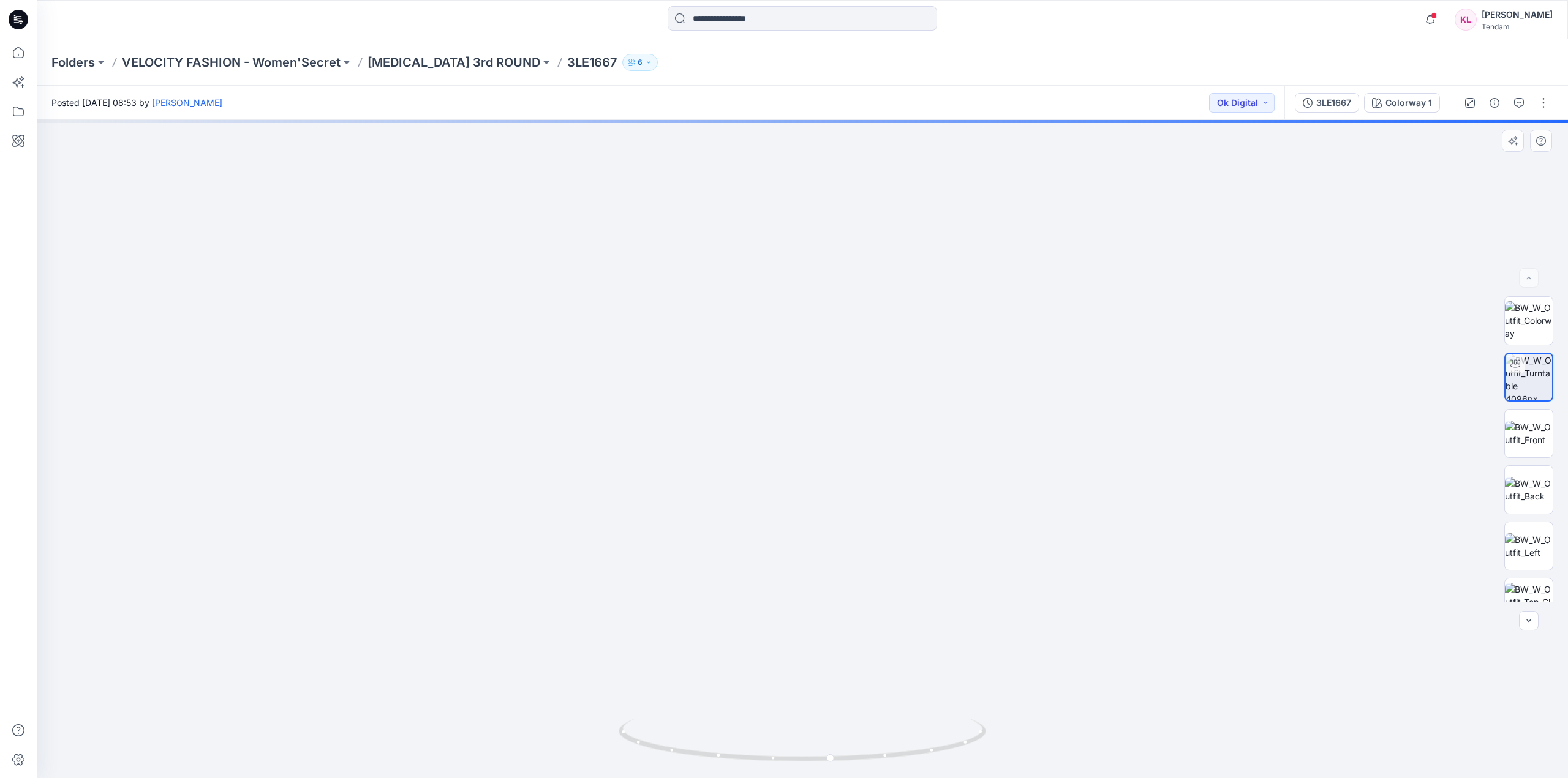
drag, startPoint x: 883, startPoint y: 255, endPoint x: 880, endPoint y: 571, distance: 316.0
click at [880, 571] on img at bounding box center [805, 13] width 2169 height 1529
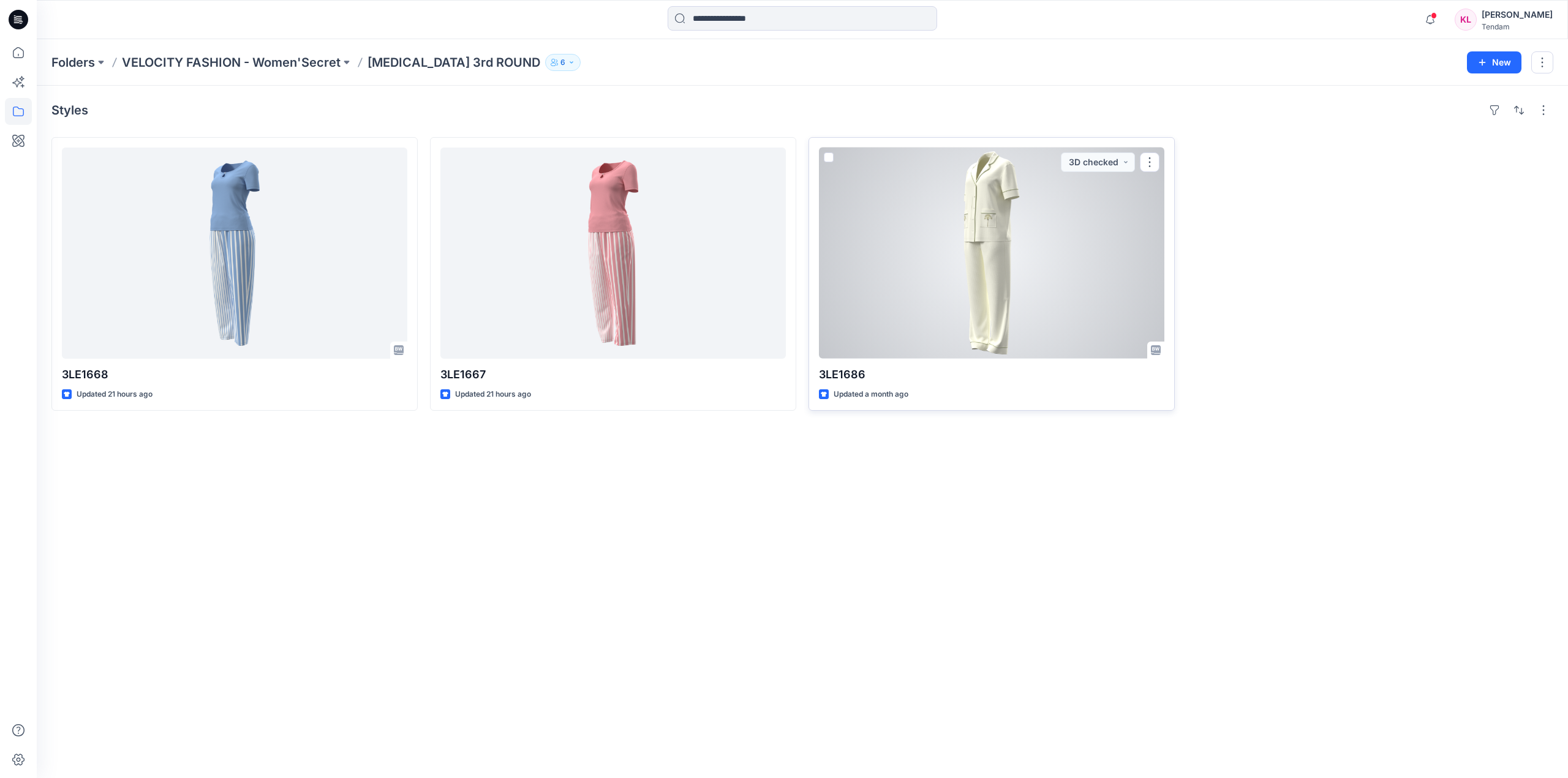
click at [1054, 262] on div at bounding box center [992, 253] width 346 height 212
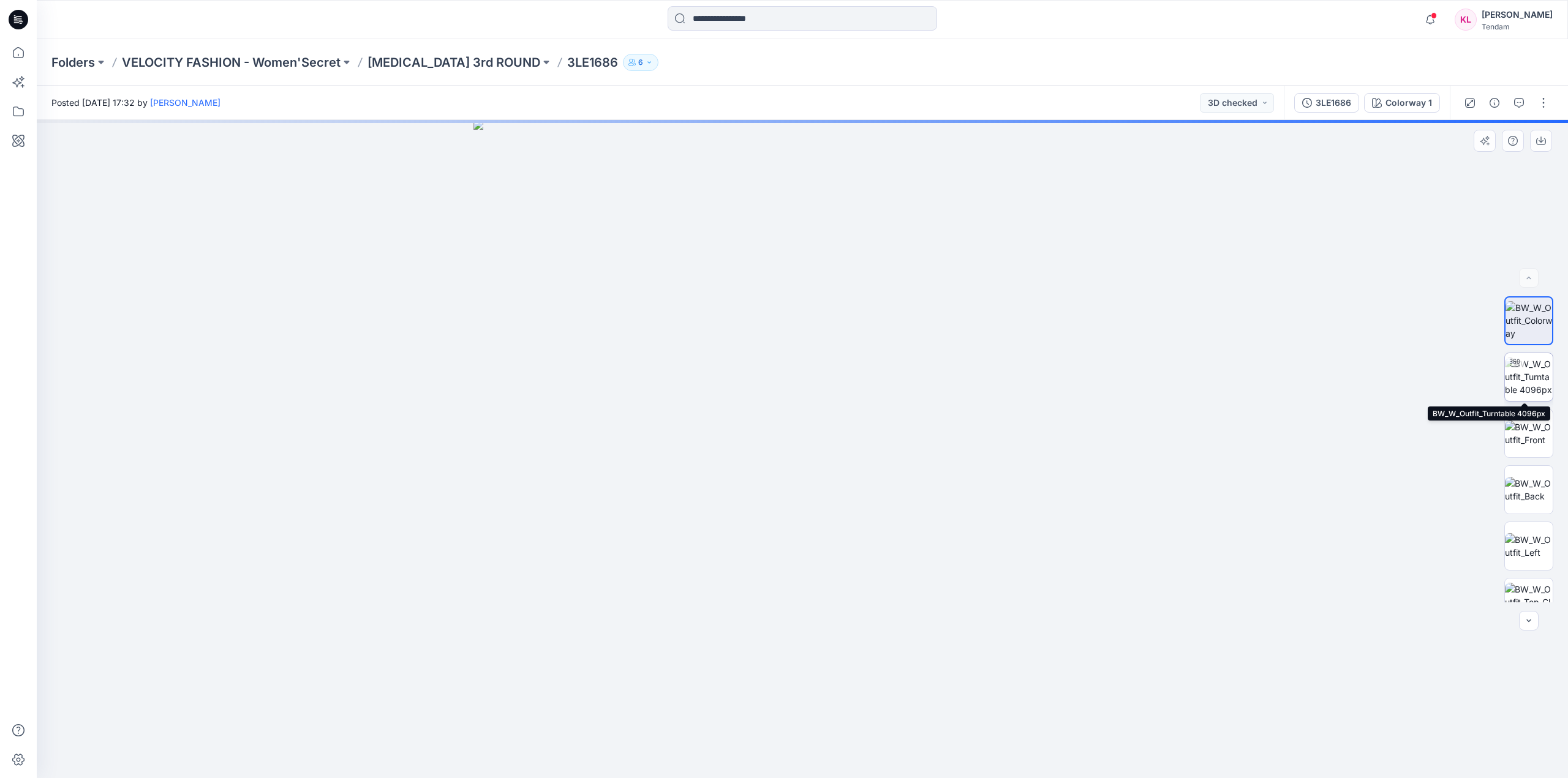
click at [1524, 375] on img at bounding box center [1529, 377] width 48 height 39
drag, startPoint x: 869, startPoint y: 299, endPoint x: 853, endPoint y: 646, distance: 347.4
click at [854, 647] on img at bounding box center [790, 155] width 2509 height 1247
drag, startPoint x: 853, startPoint y: 244, endPoint x: 869, endPoint y: 451, distance: 207.6
click at [859, 474] on img at bounding box center [794, 190] width 2509 height 1177
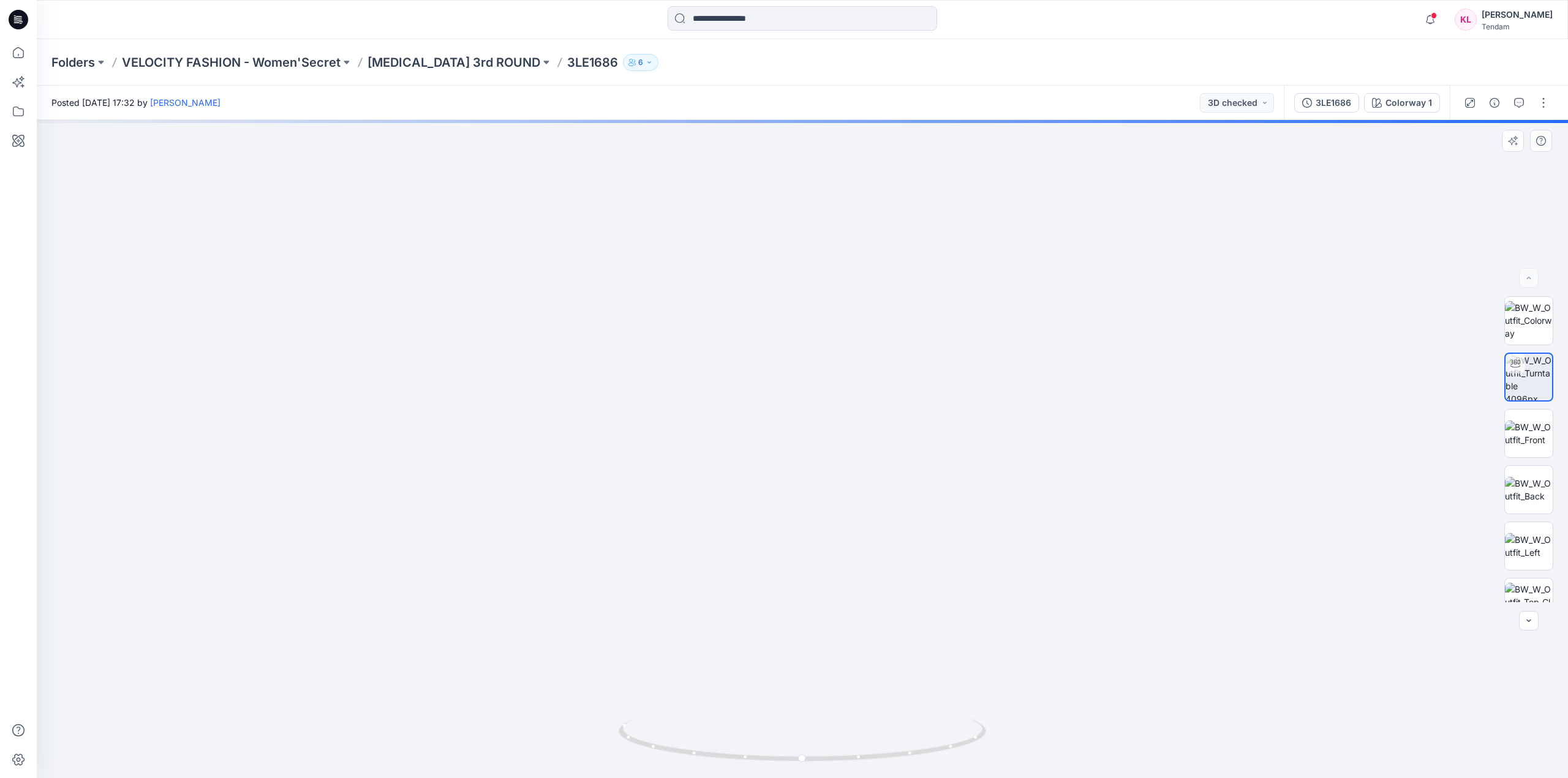
drag, startPoint x: 823, startPoint y: 565, endPoint x: 775, endPoint y: 318, distance: 251.6
click at [775, 318] on img at bounding box center [803, 294] width 999 height 968
drag, startPoint x: 897, startPoint y: 188, endPoint x: 898, endPoint y: 201, distance: 13.0
drag, startPoint x: 895, startPoint y: 193, endPoint x: 937, endPoint y: 705, distance: 513.7
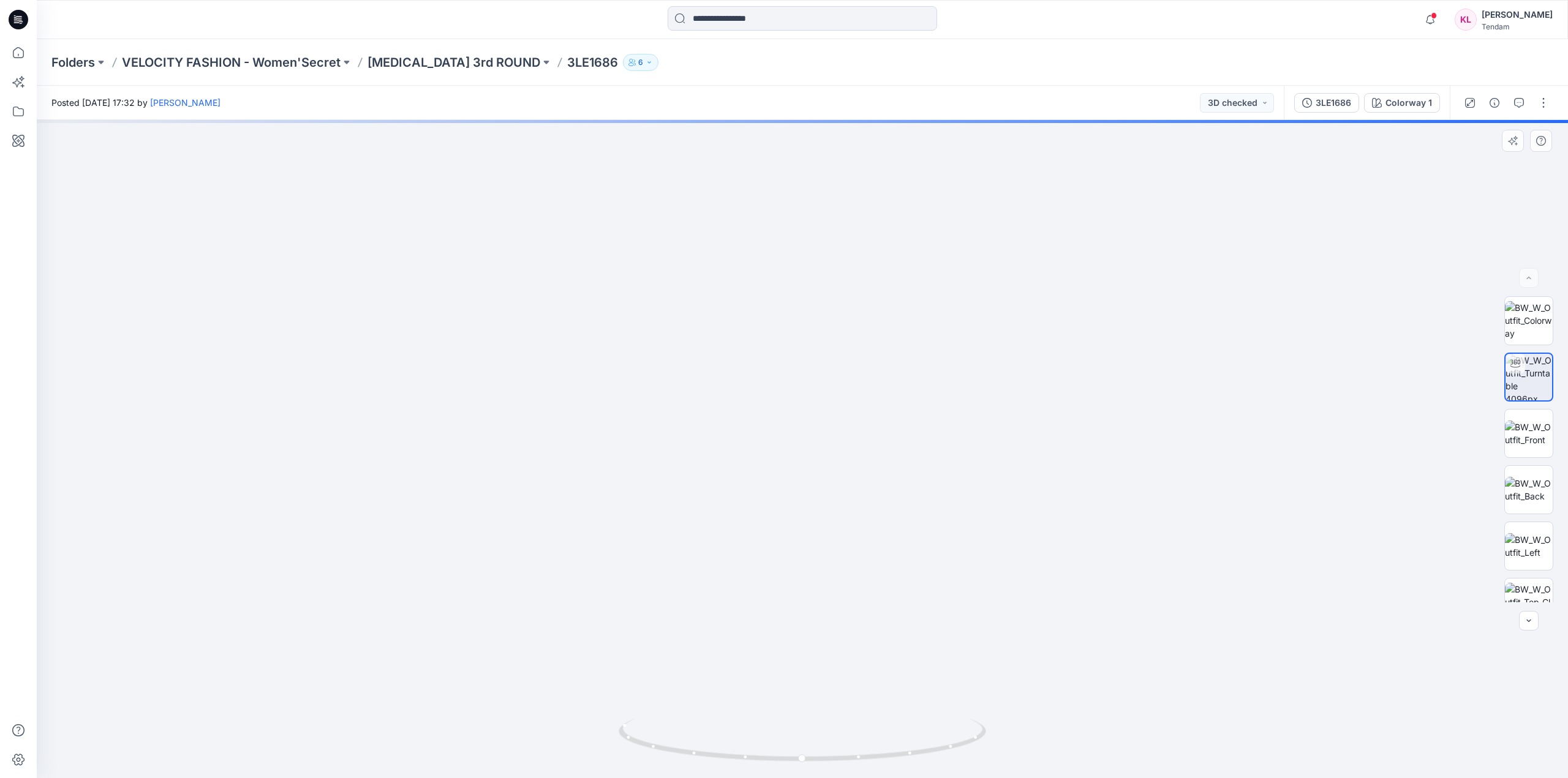
drag, startPoint x: 960, startPoint y: 401, endPoint x: 939, endPoint y: 573, distance: 173.3
drag, startPoint x: 954, startPoint y: 243, endPoint x: 939, endPoint y: 419, distance: 176.6
click at [939, 419] on img at bounding box center [819, 73] width 2509 height 1410
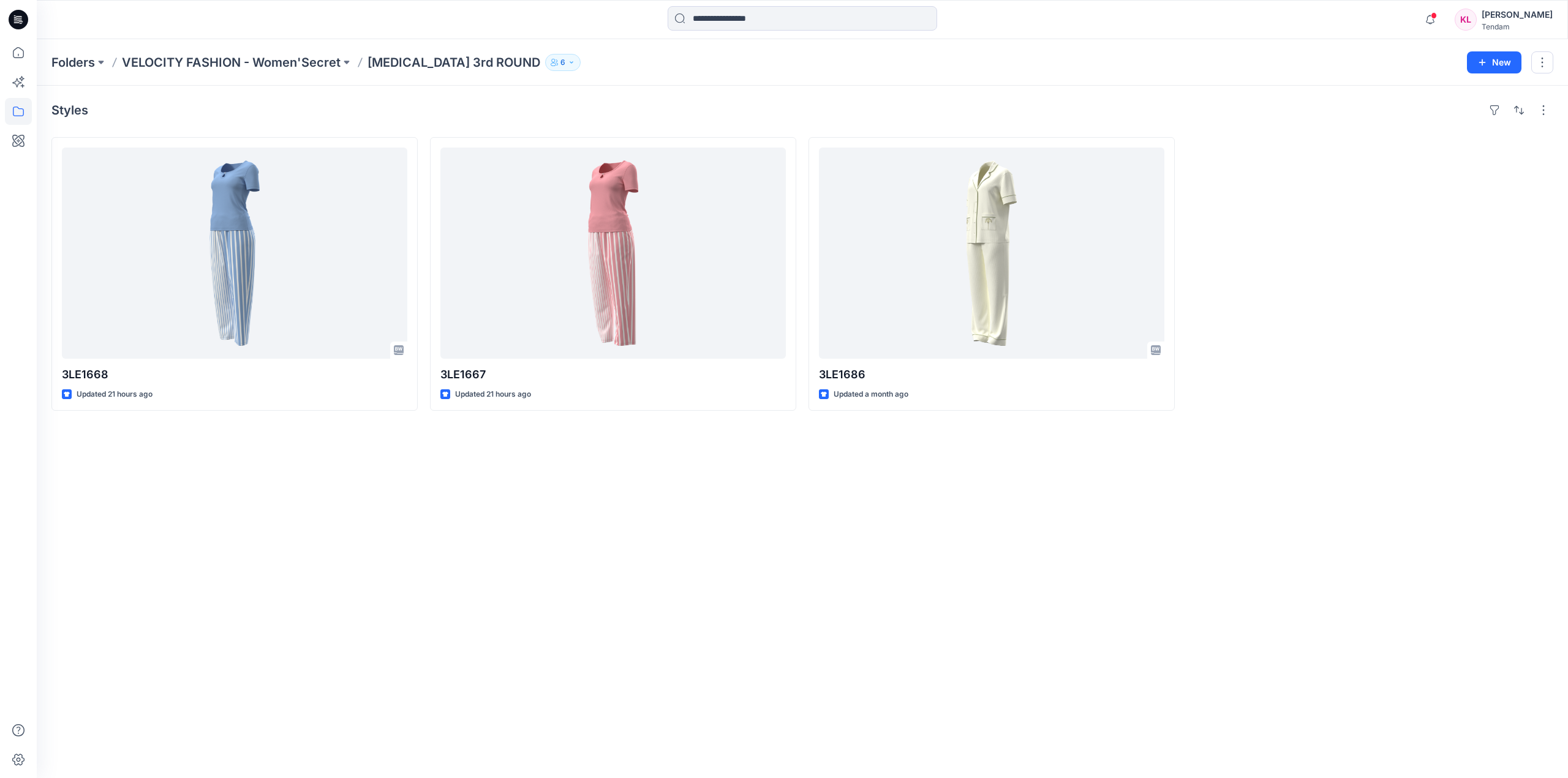
drag, startPoint x: 622, startPoint y: 520, endPoint x: 1044, endPoint y: 562, distance: 424.1
click at [1044, 562] on div "Styles 3LE1668 Updated 21 hours ago 3LE1667 Updated 21 hours ago 3LE1686 Update…" at bounding box center [802, 432] width 1531 height 692
click at [568, 64] on icon "button" at bounding box center [571, 62] width 7 height 7
click at [1314, 272] on div at bounding box center [1370, 274] width 366 height 273
